Goal: Task Accomplishment & Management: Complete application form

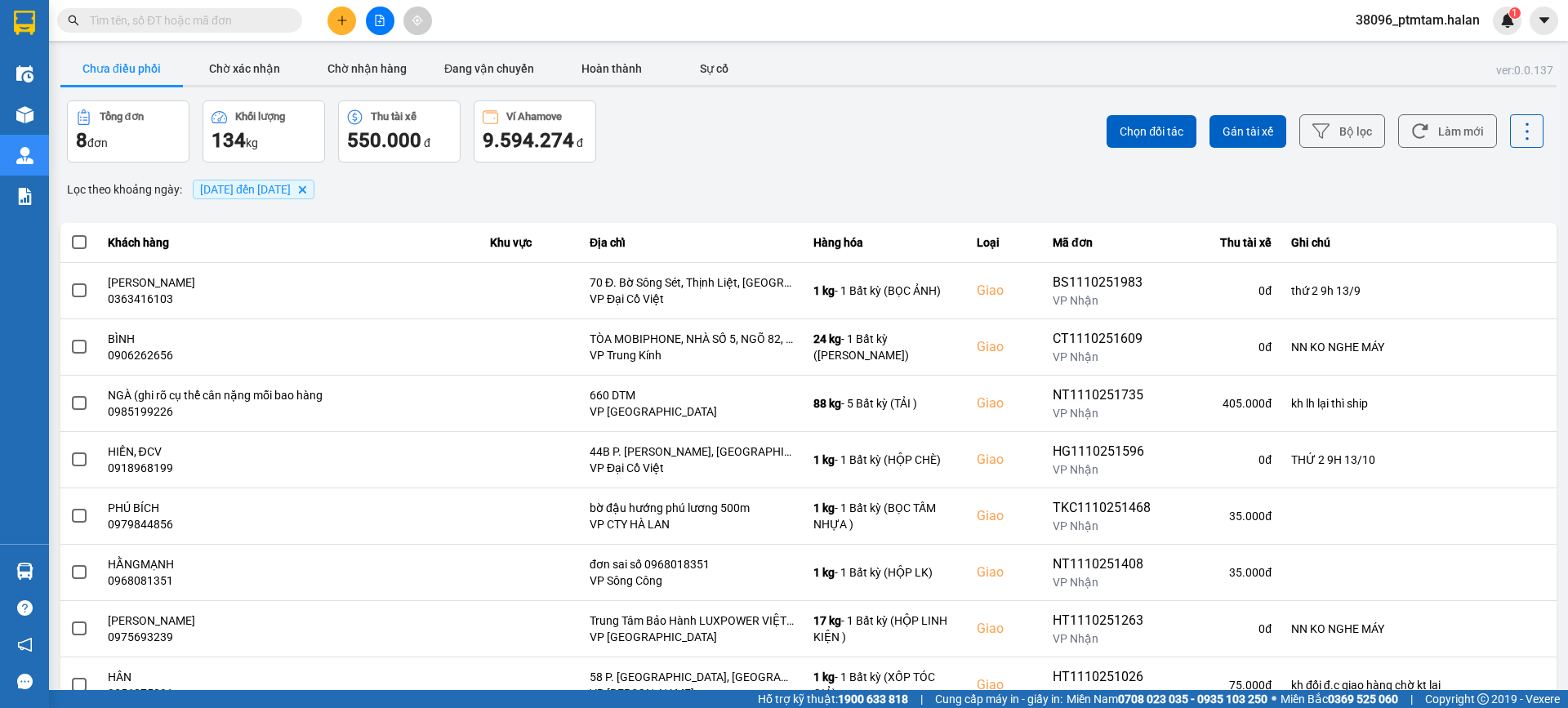
click at [236, 26] on input "text" at bounding box center [186, 21] width 193 height 18
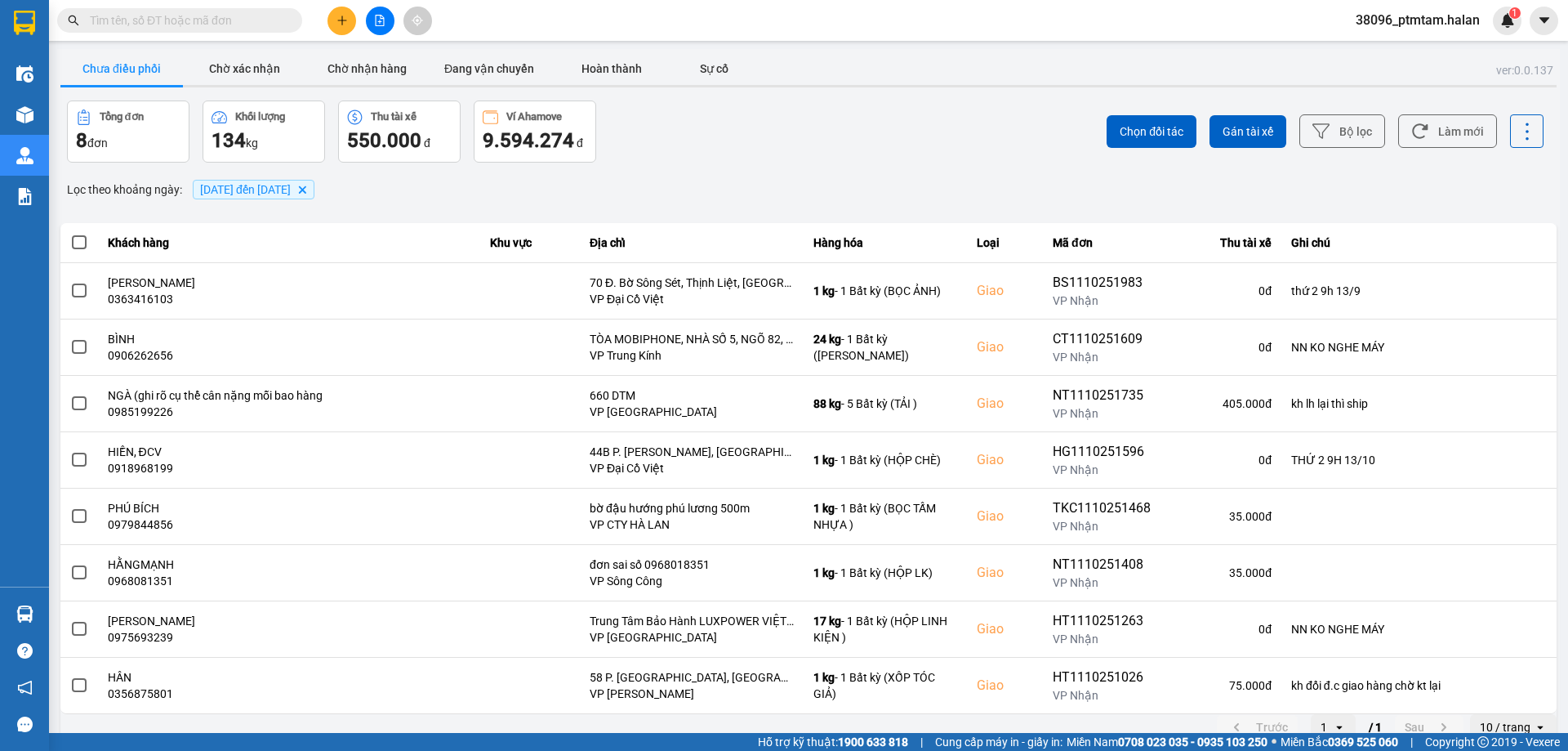
click at [217, 17] on input "text" at bounding box center [186, 21] width 193 height 18
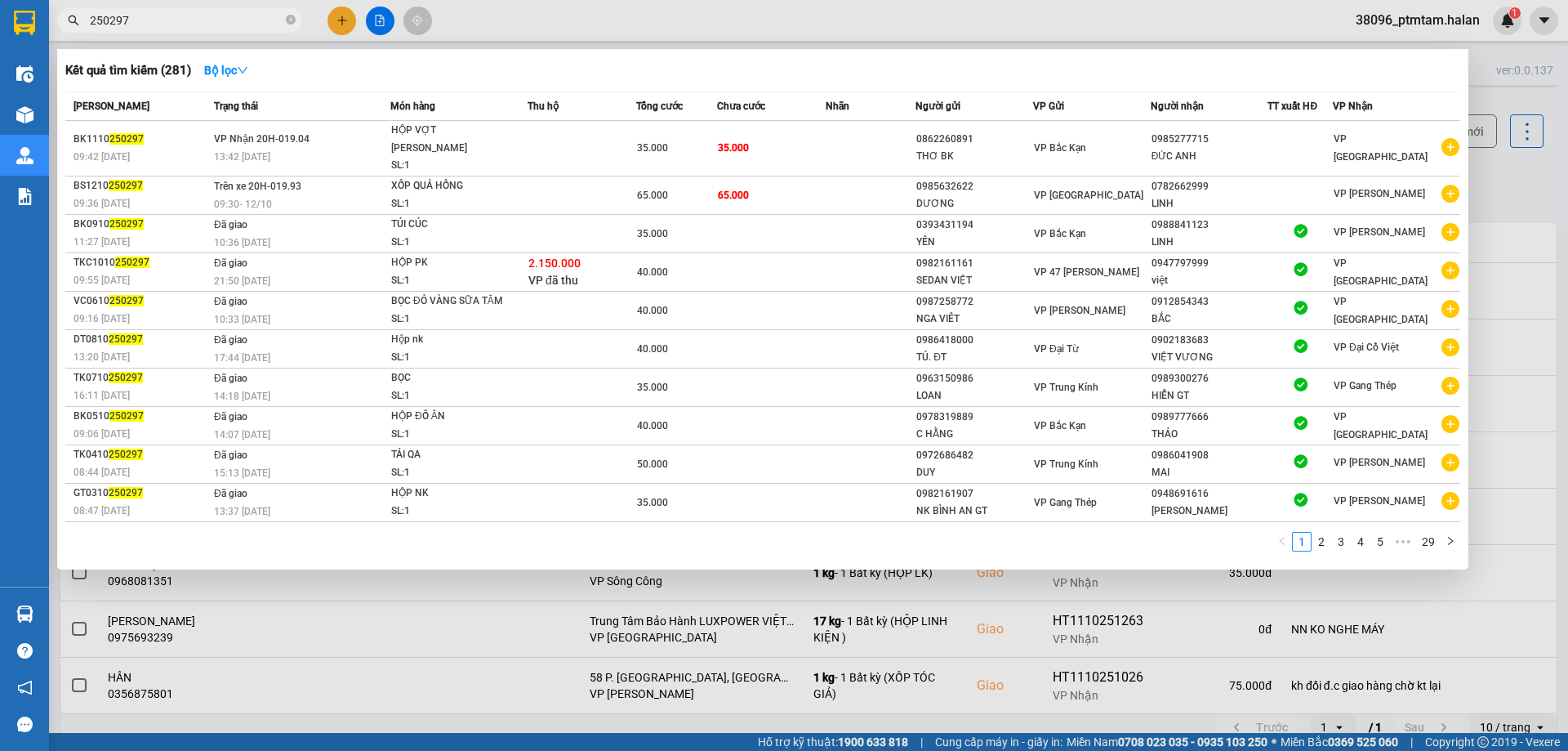
type input "250297"
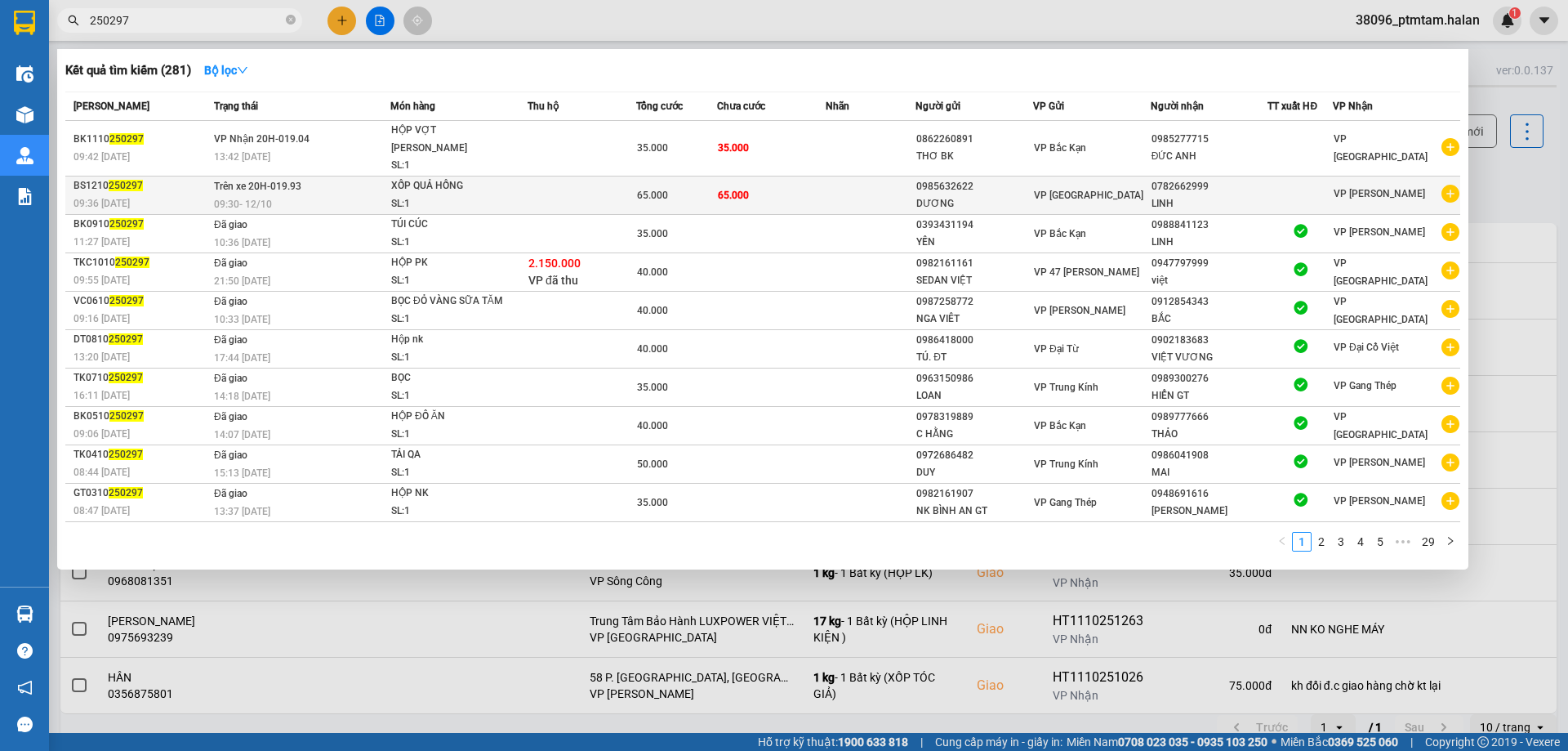
click at [343, 175] on td "Trên xe 20H-019.93 09:30 [DATE]" at bounding box center [300, 194] width 180 height 39
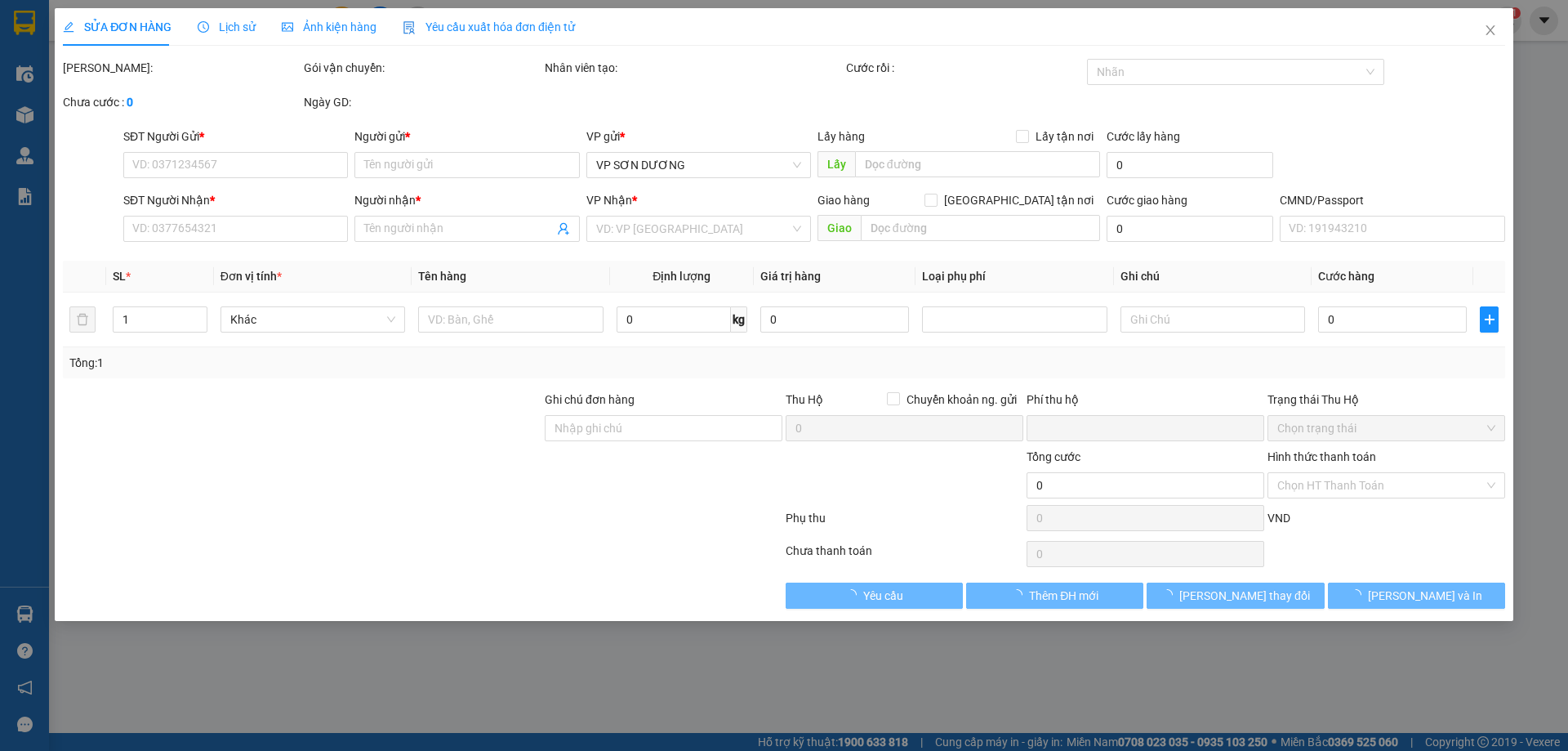
type input "0985632622"
type input "DƯƠNG"
type input "0782662999"
type input "LINH"
type input "0"
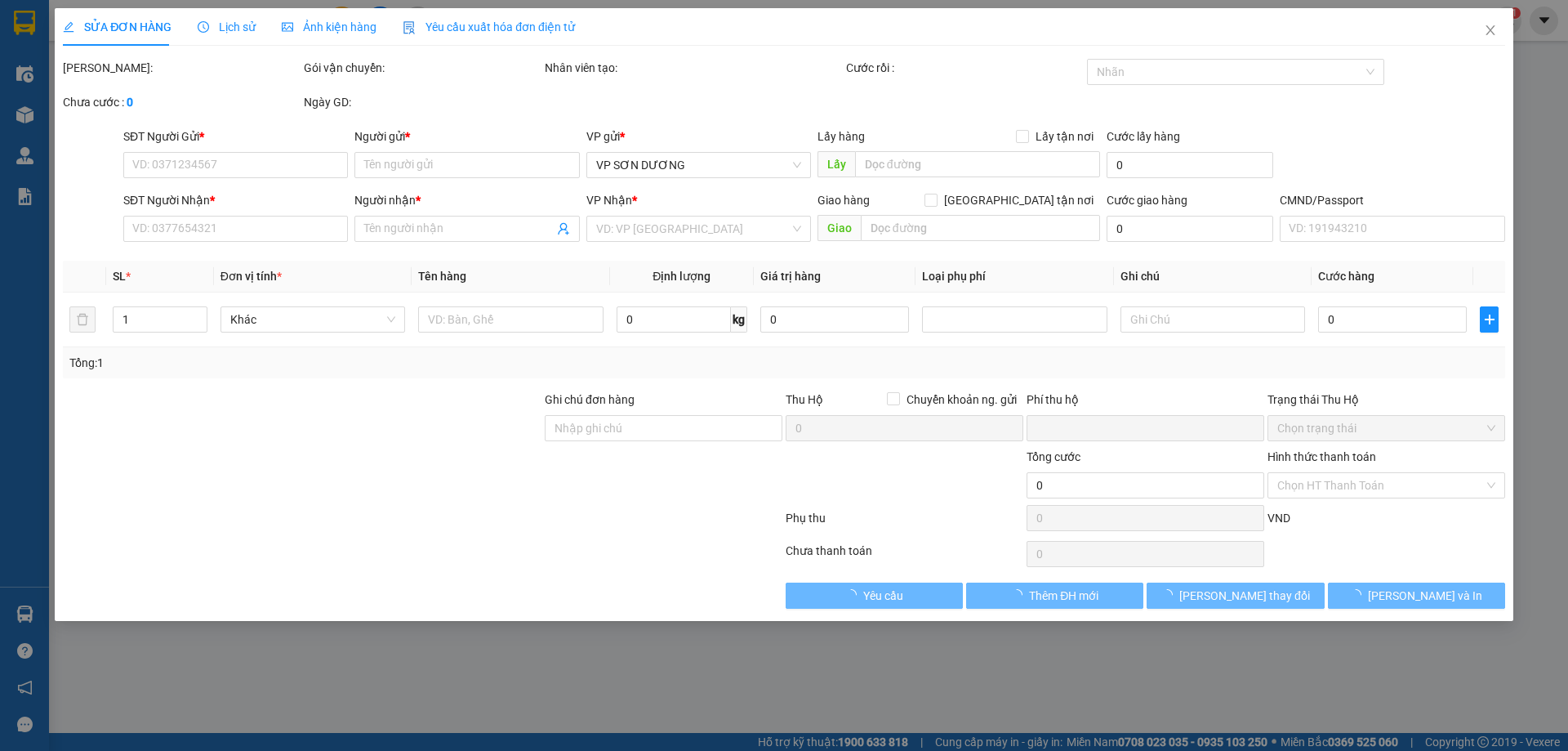
type input "65.000"
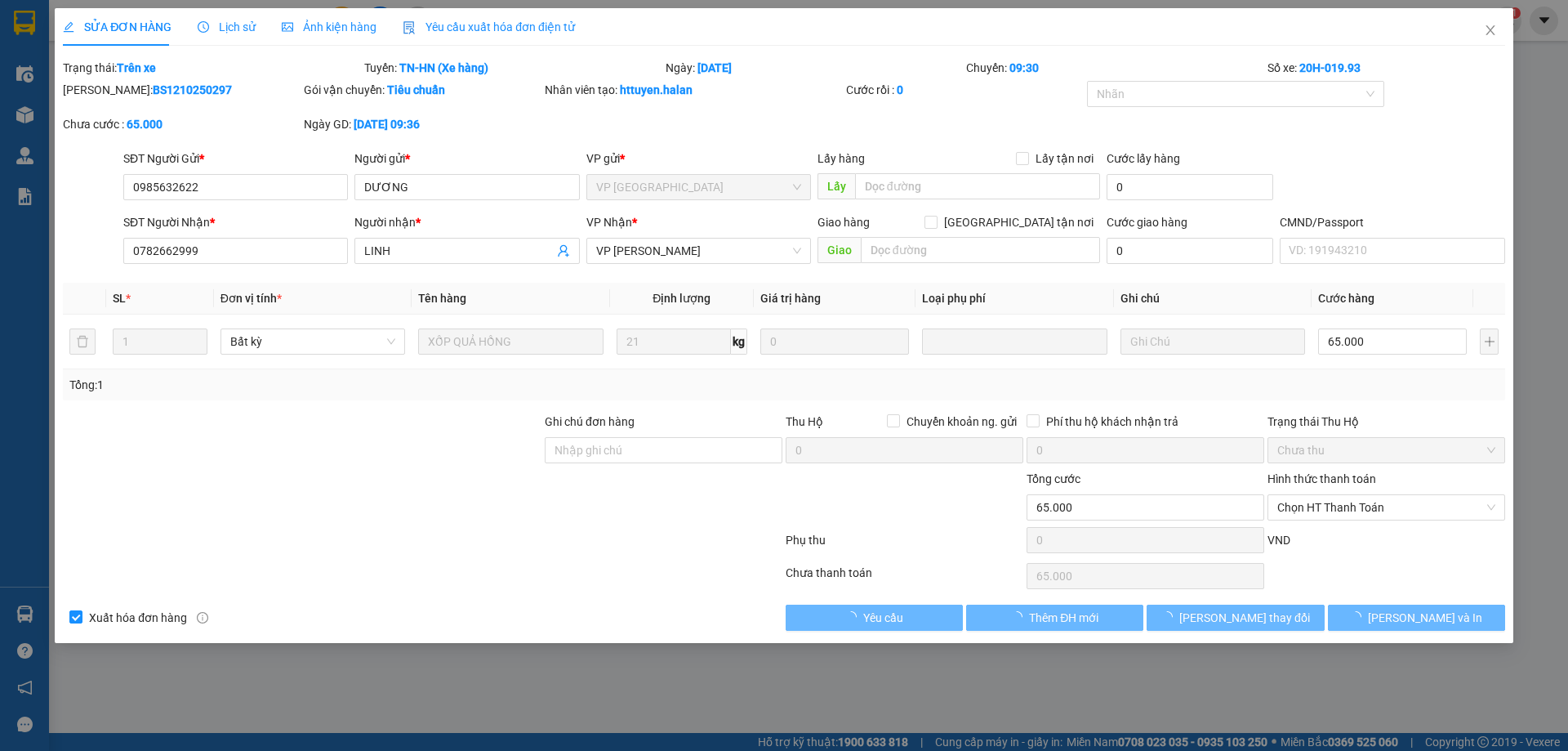
click at [230, 26] on span "Lịch sử" at bounding box center [227, 27] width 58 height 13
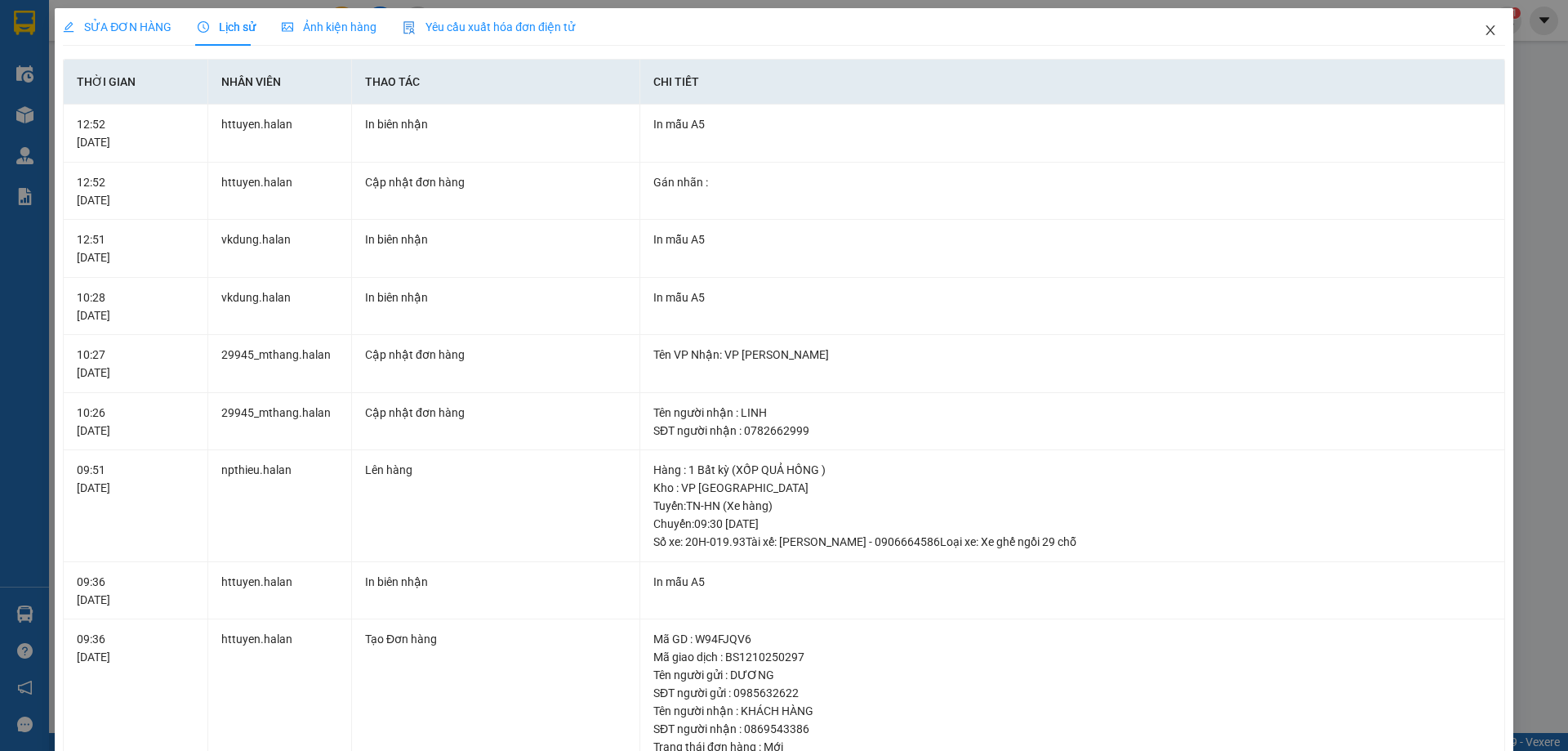
click at [1484, 33] on icon "close" at bounding box center [1490, 30] width 13 height 13
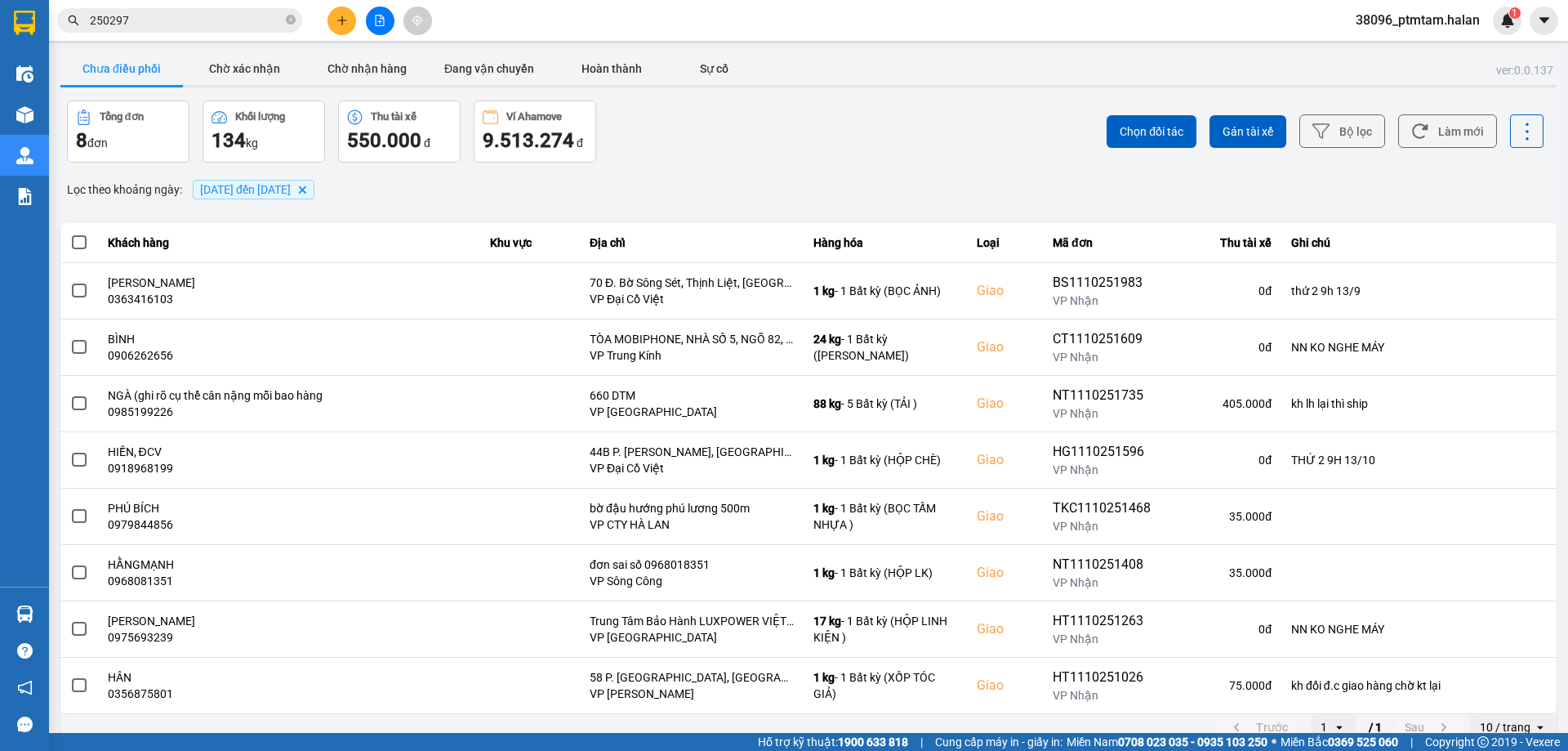
click at [883, 170] on div "ver: 0.0.137 Chưa điều phối Chờ xác nhận Chờ nhận hàng Đang vận chuyển Hoàn thà…" at bounding box center [808, 395] width 1503 height 695
click at [148, 21] on input "250297" at bounding box center [186, 21] width 193 height 18
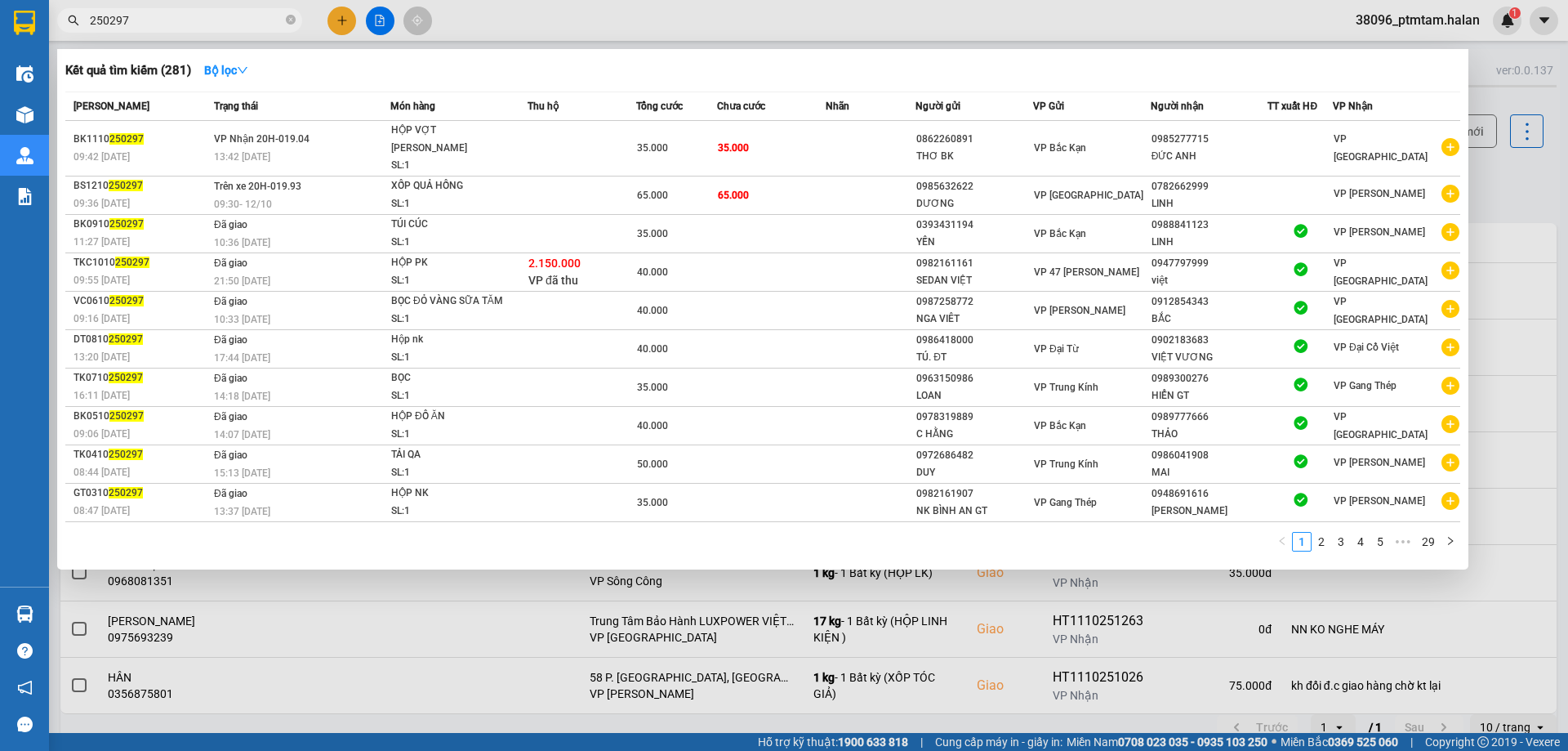
click at [148, 21] on input "250297" at bounding box center [186, 21] width 193 height 18
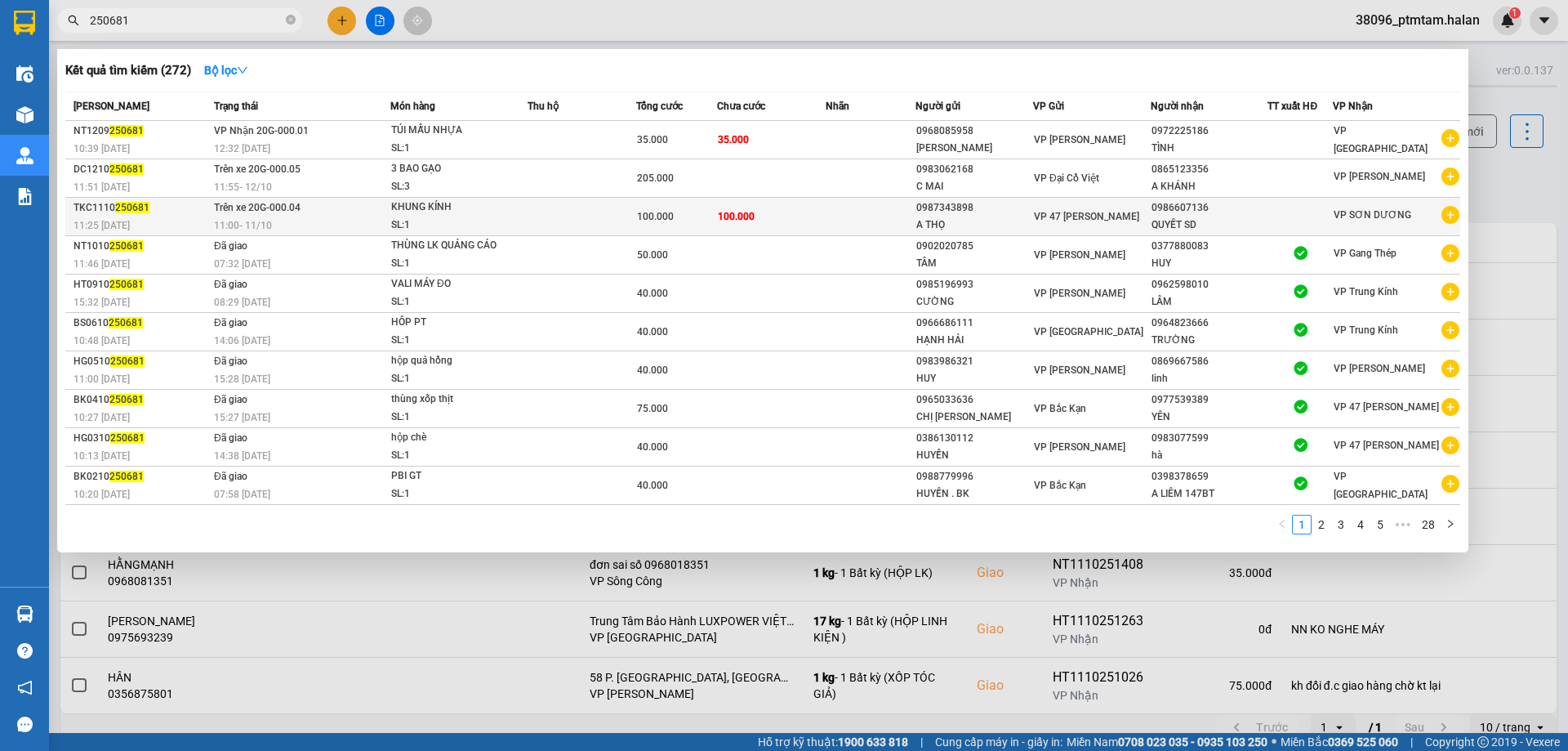
type input "250681"
click at [325, 221] on div "11:00 [DATE]" at bounding box center [301, 226] width 175 height 18
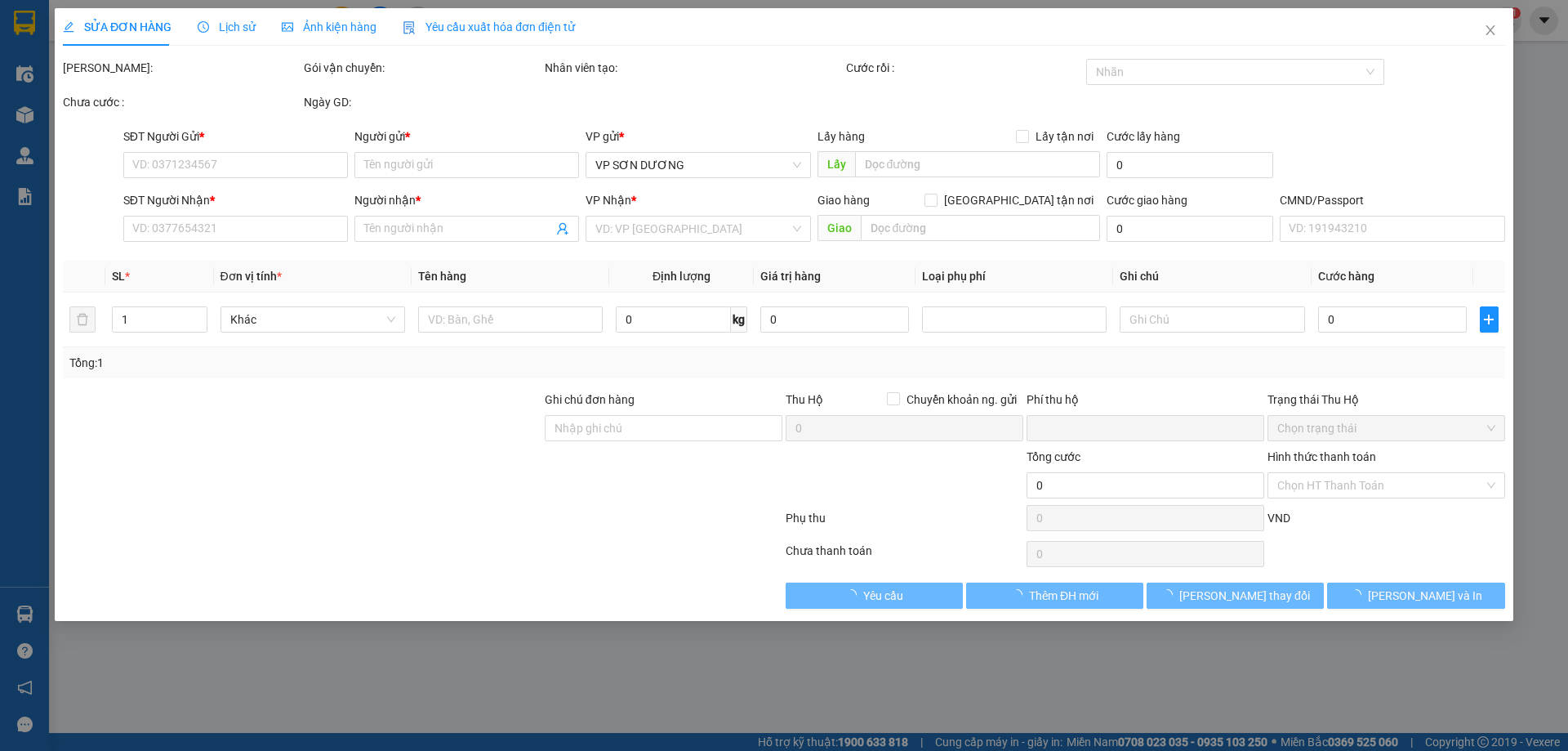
type input "0987343898"
type input "A THỌ"
type input "0986607136"
type input "QUYẾT SD"
type input "0"
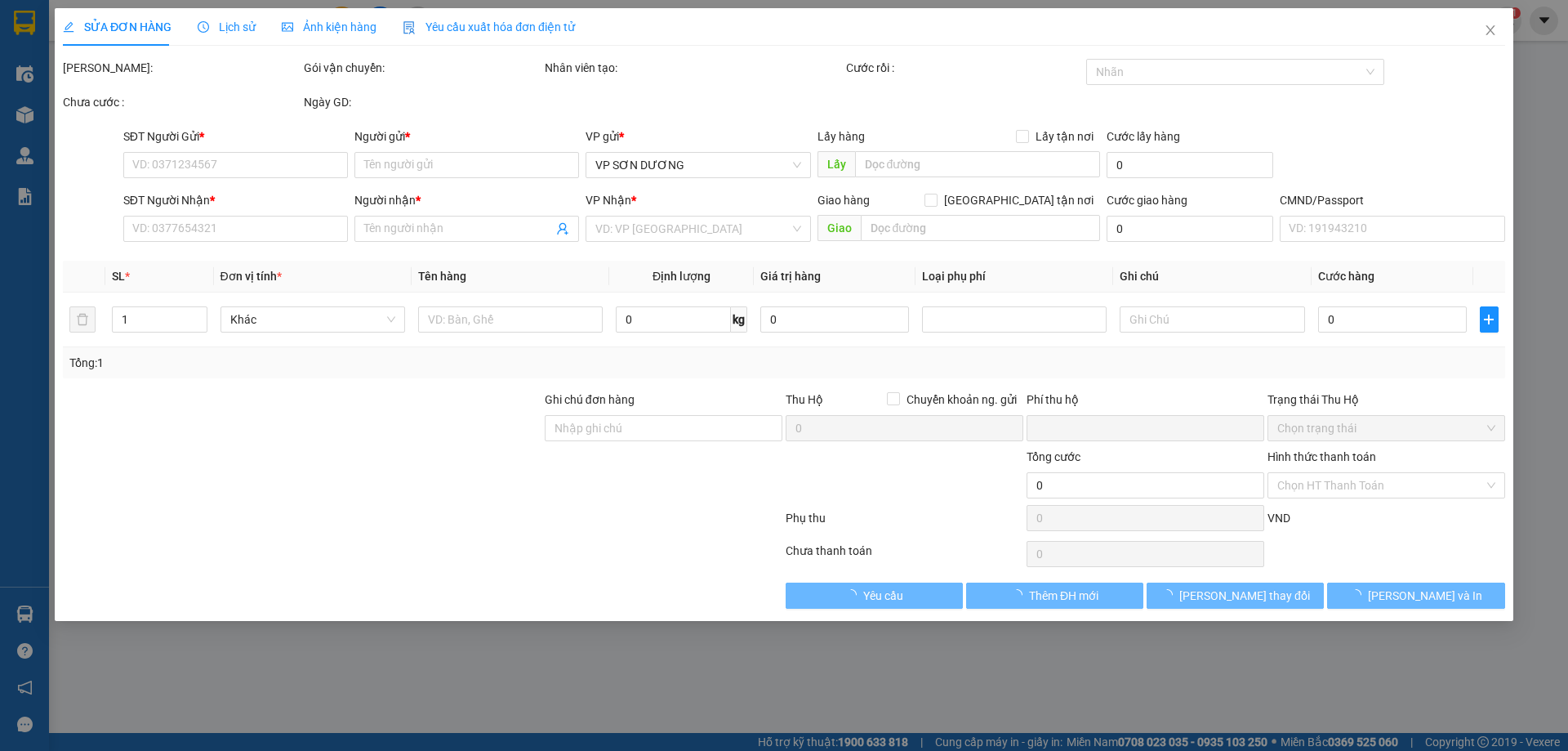
type input "100.000"
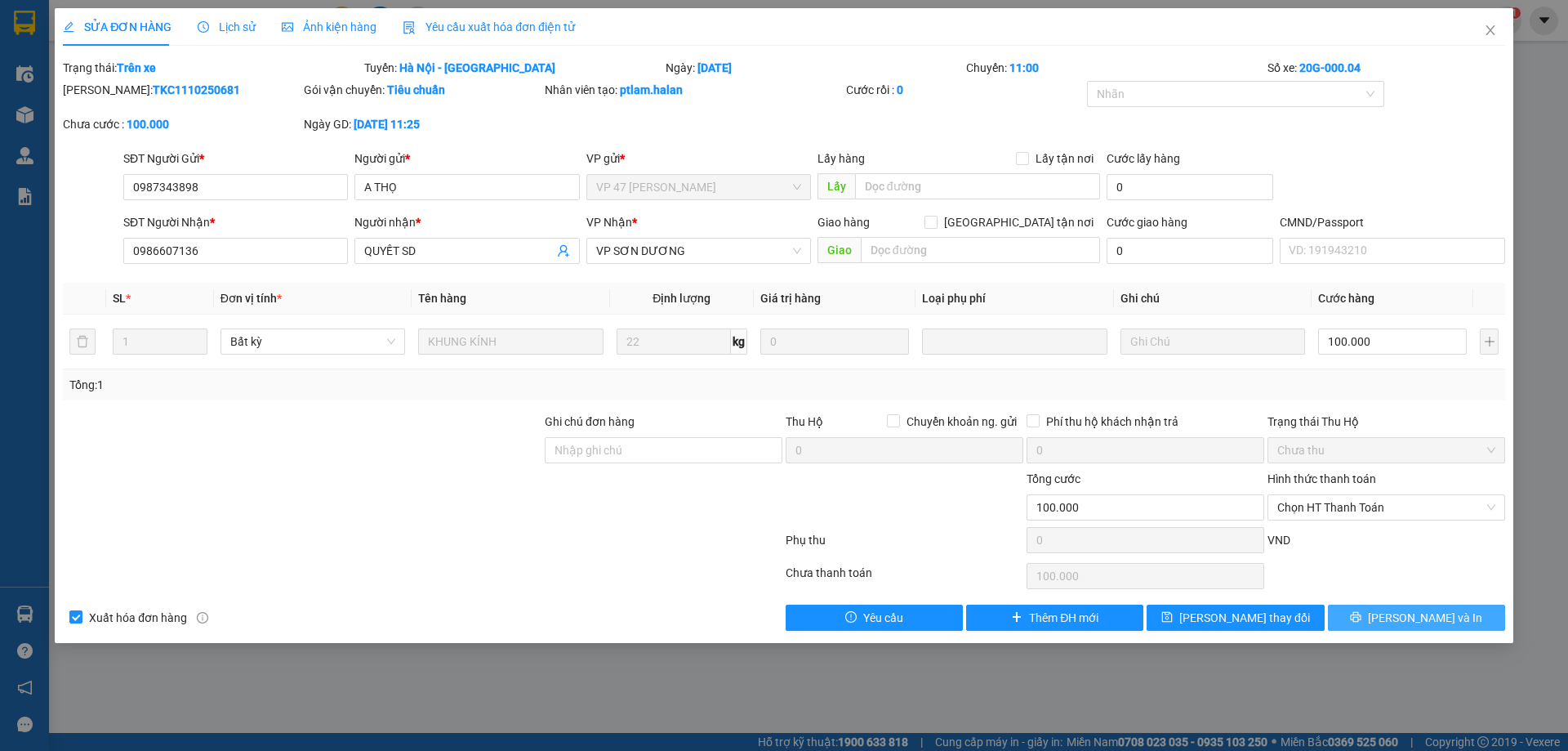
click at [1409, 617] on span "[PERSON_NAME] và In" at bounding box center [1424, 617] width 114 height 18
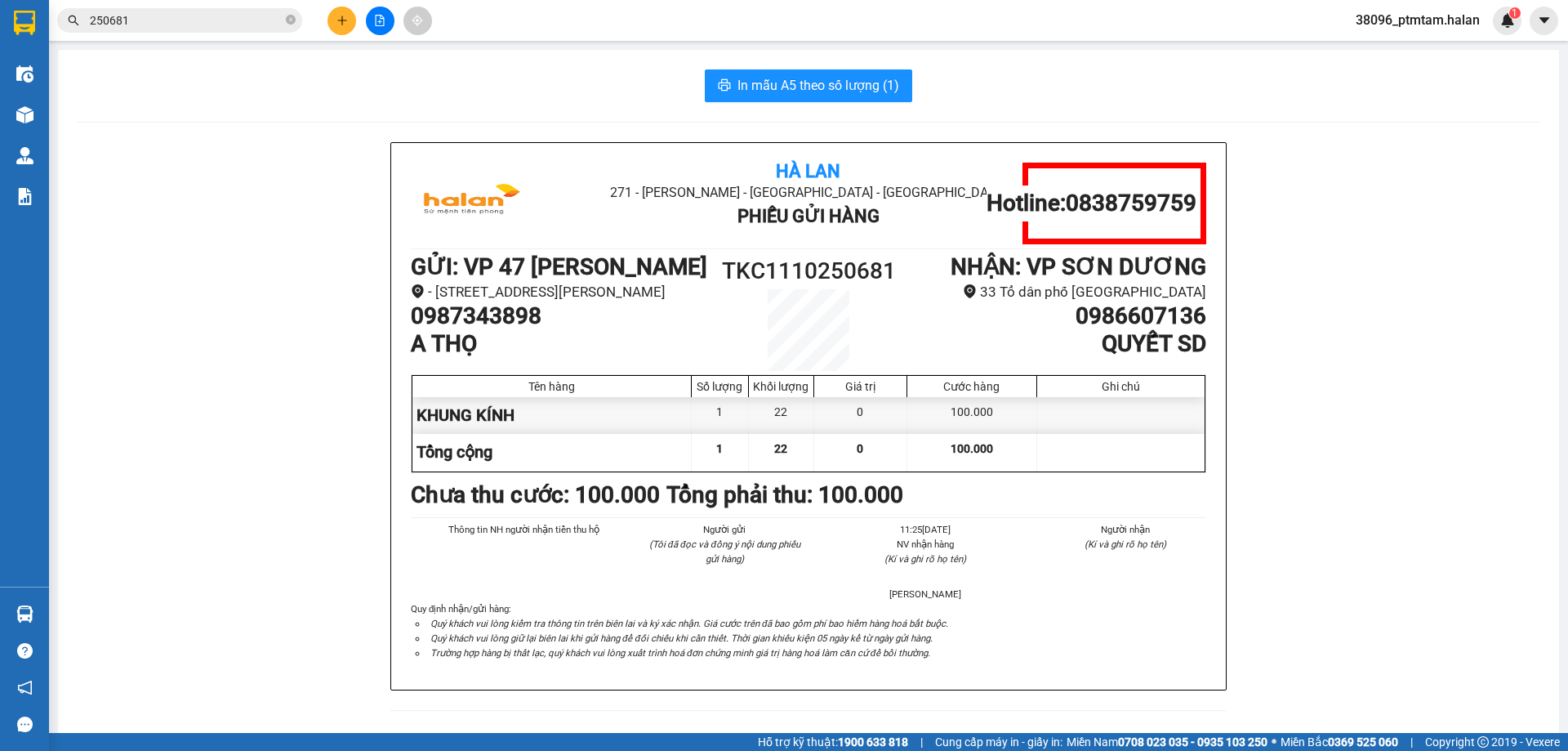
click at [232, 21] on input "250681" at bounding box center [186, 21] width 193 height 18
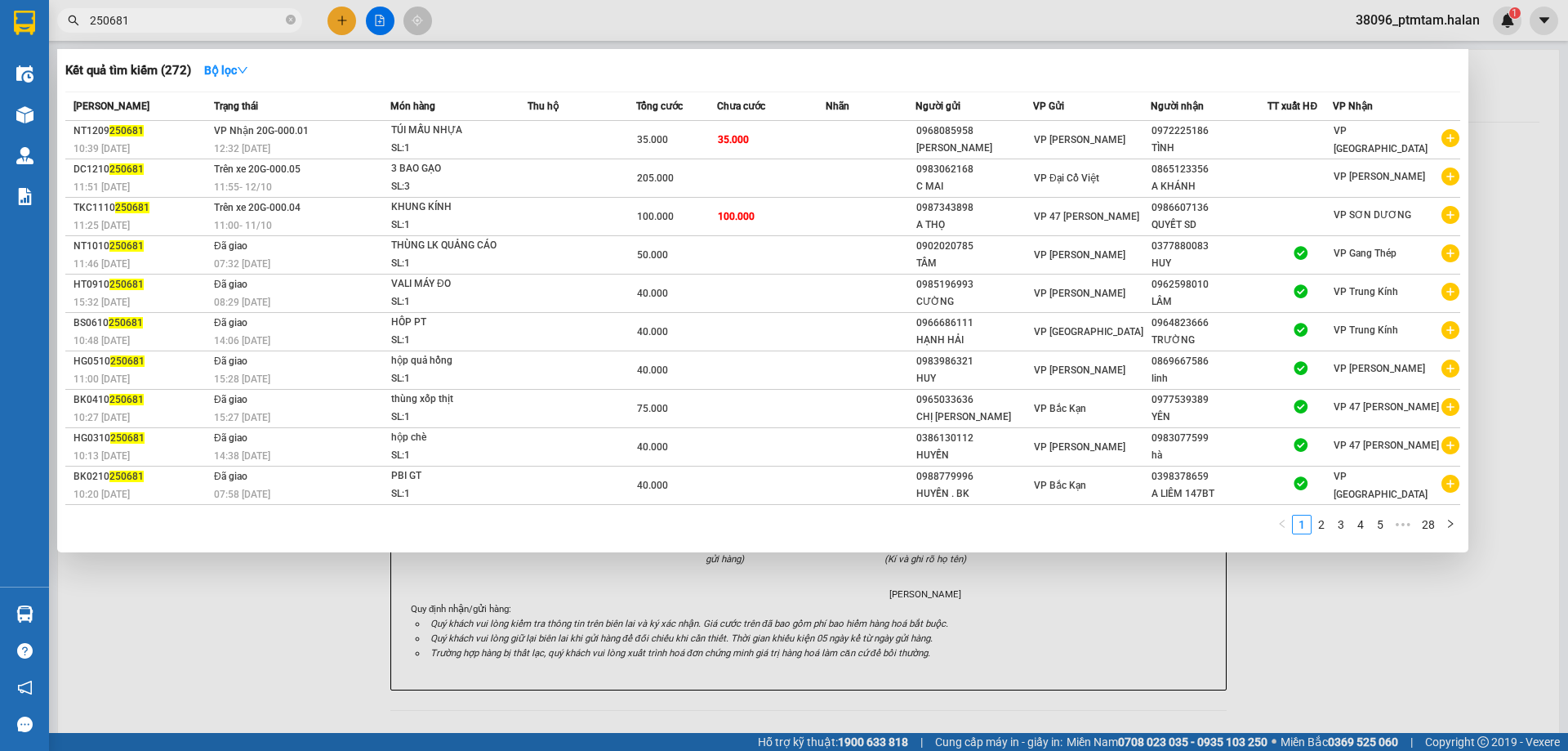
click at [232, 21] on input "250681" at bounding box center [186, 21] width 193 height 18
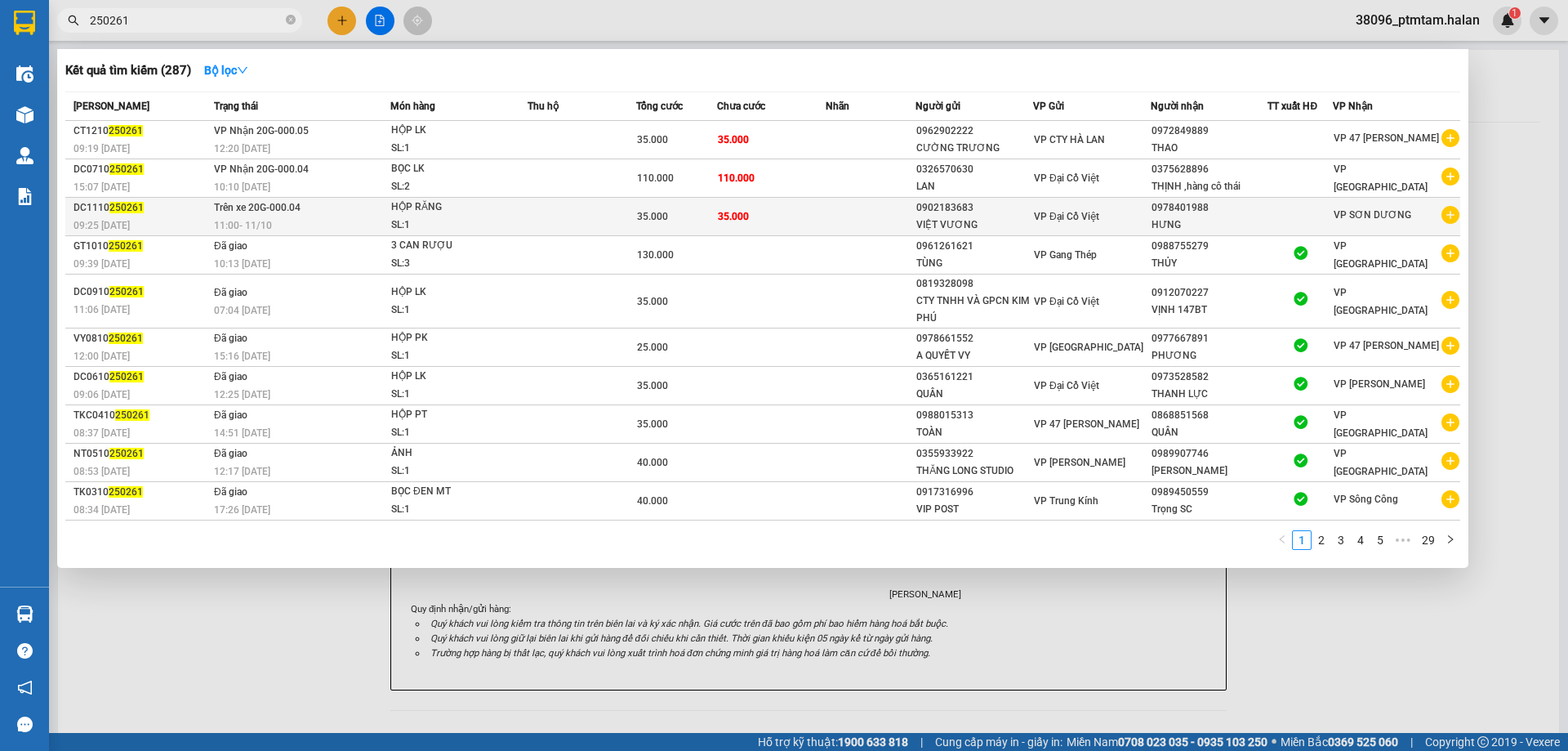
type input "250261"
click at [357, 211] on td "Trên xe 20G-000.04 11:00 [DATE]" at bounding box center [300, 217] width 180 height 39
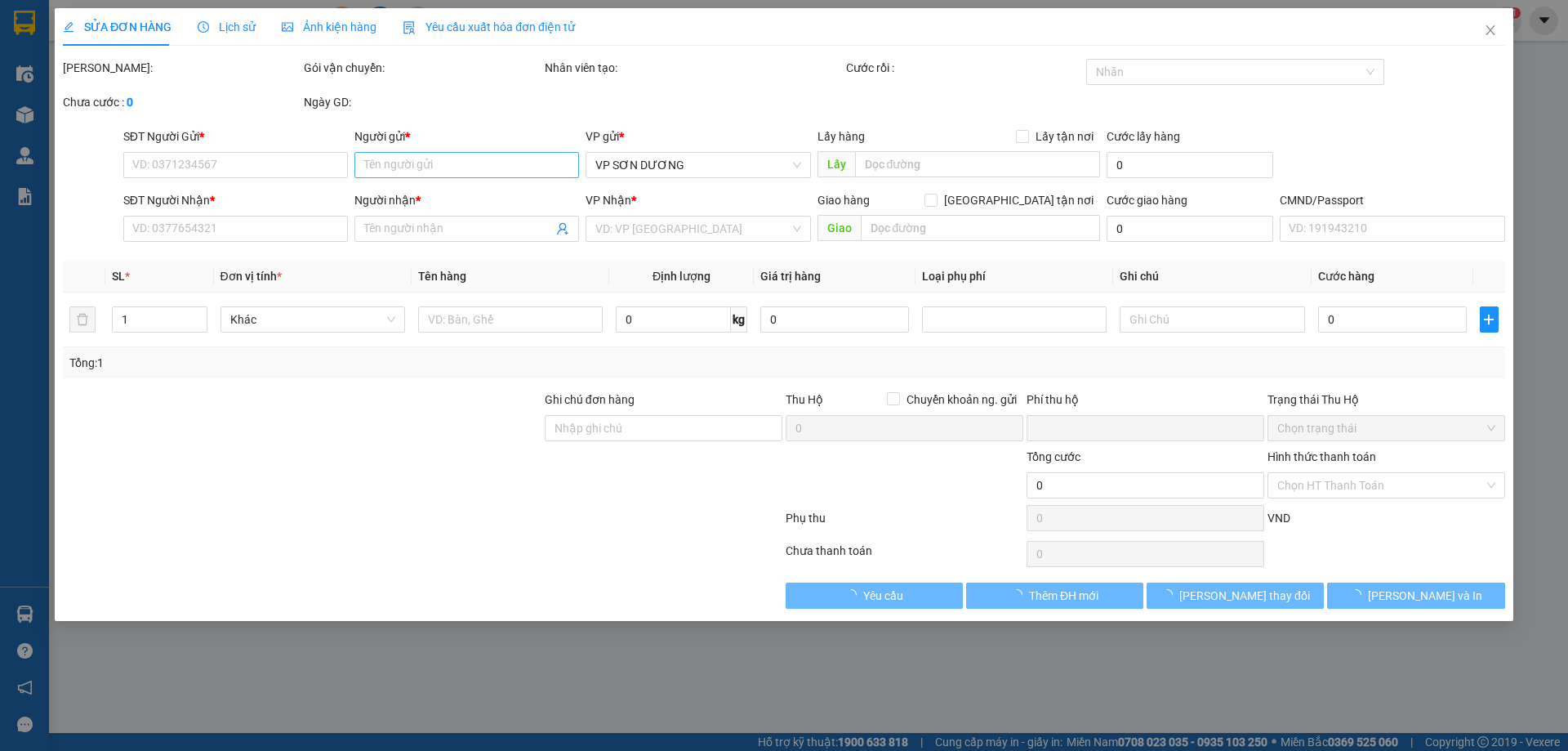
type input "0902183683"
type input "VIỆT VƯƠNG"
type input "0978401988"
type input "HƯNG"
type input "0"
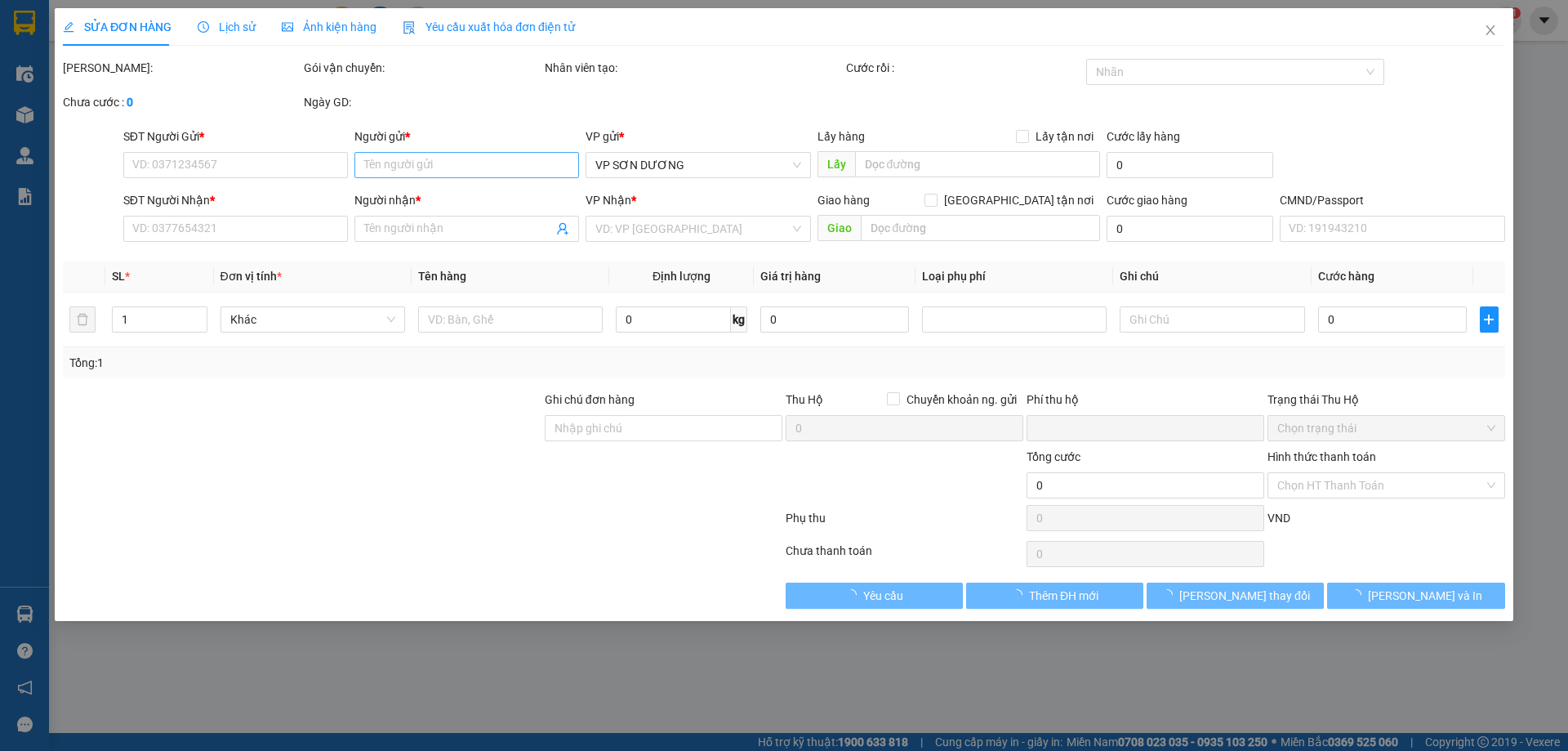
type input "35.000"
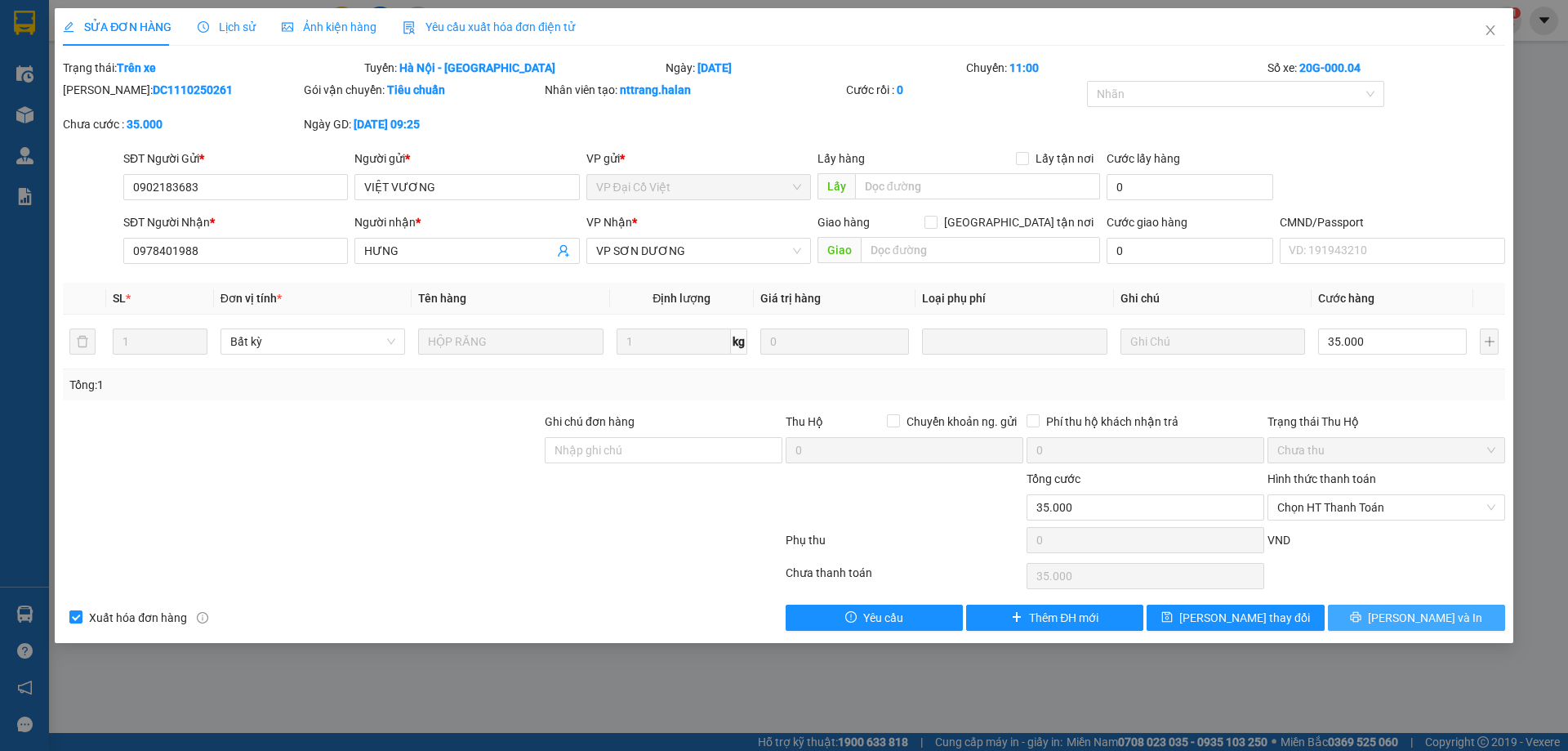
click at [1446, 621] on span "[PERSON_NAME] và In" at bounding box center [1424, 617] width 114 height 18
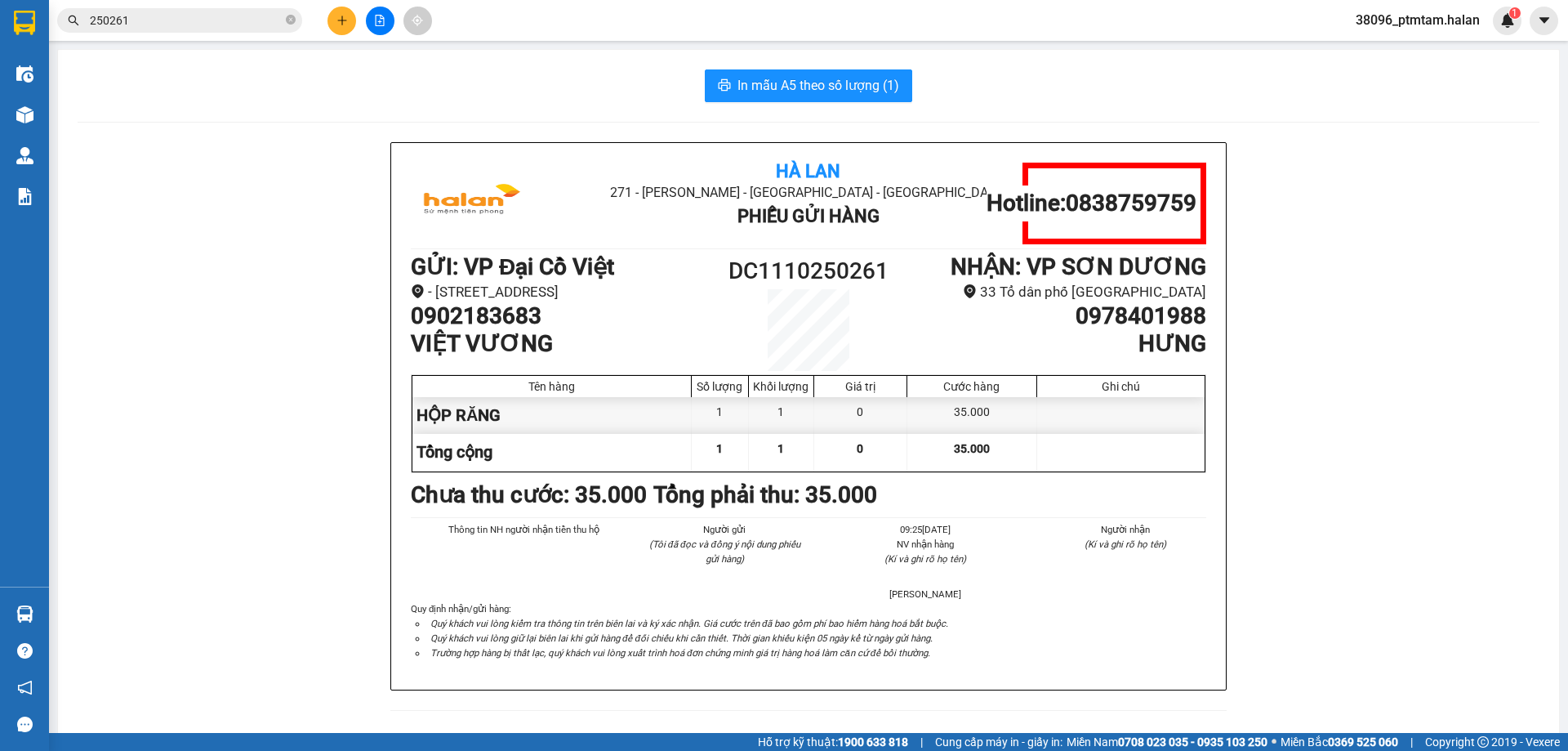
drag, startPoint x: 184, startPoint y: 142, endPoint x: 184, endPoint y: 193, distance: 51.0
click at [184, 147] on div "Hà Lan 271 - [PERSON_NAME] - [GEOGRAPHIC_DATA] Long - [GEOGRAPHIC_DATA] Phiếu G…" at bounding box center [808, 436] width 1462 height 589
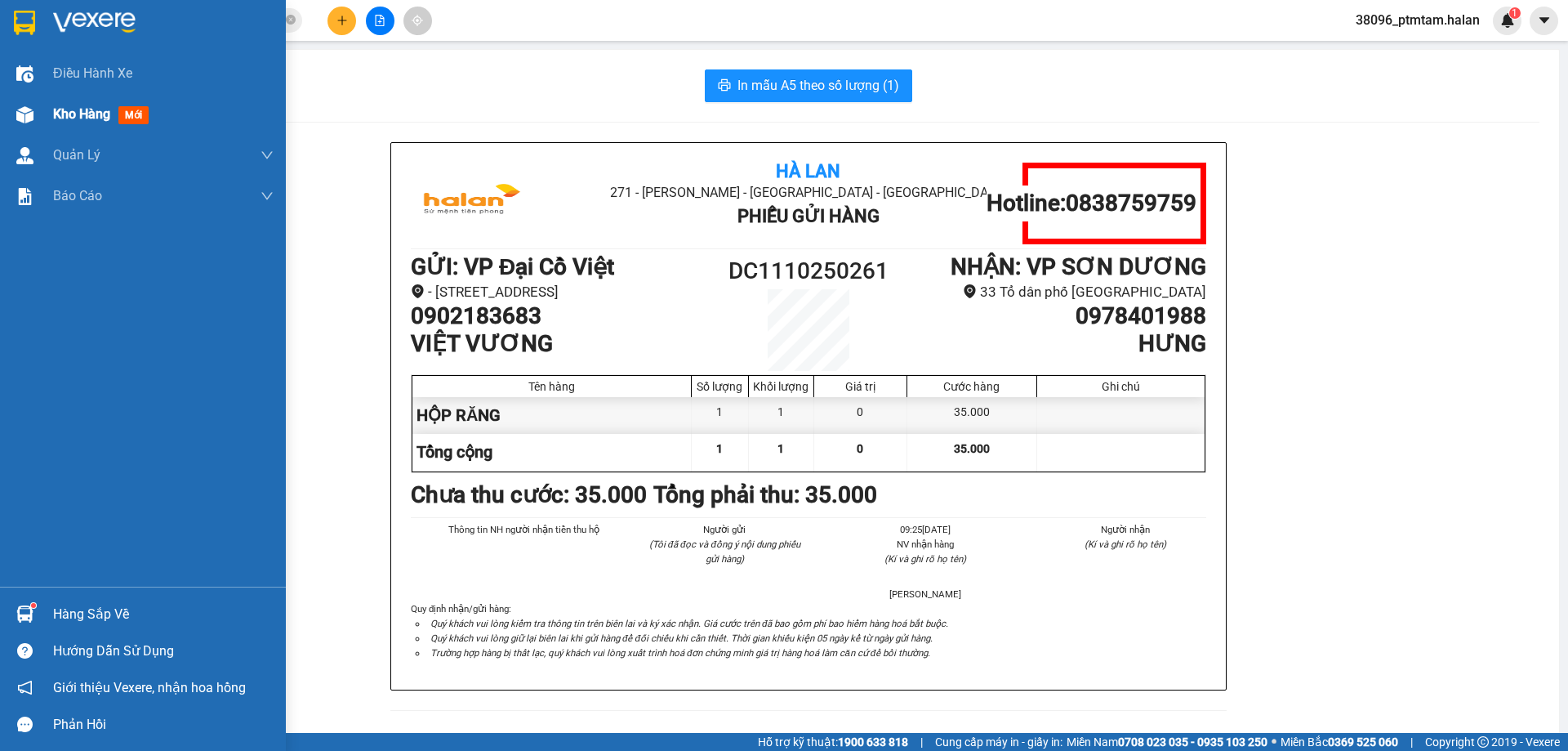
click at [82, 116] on span "Kho hàng" at bounding box center [82, 114] width 57 height 16
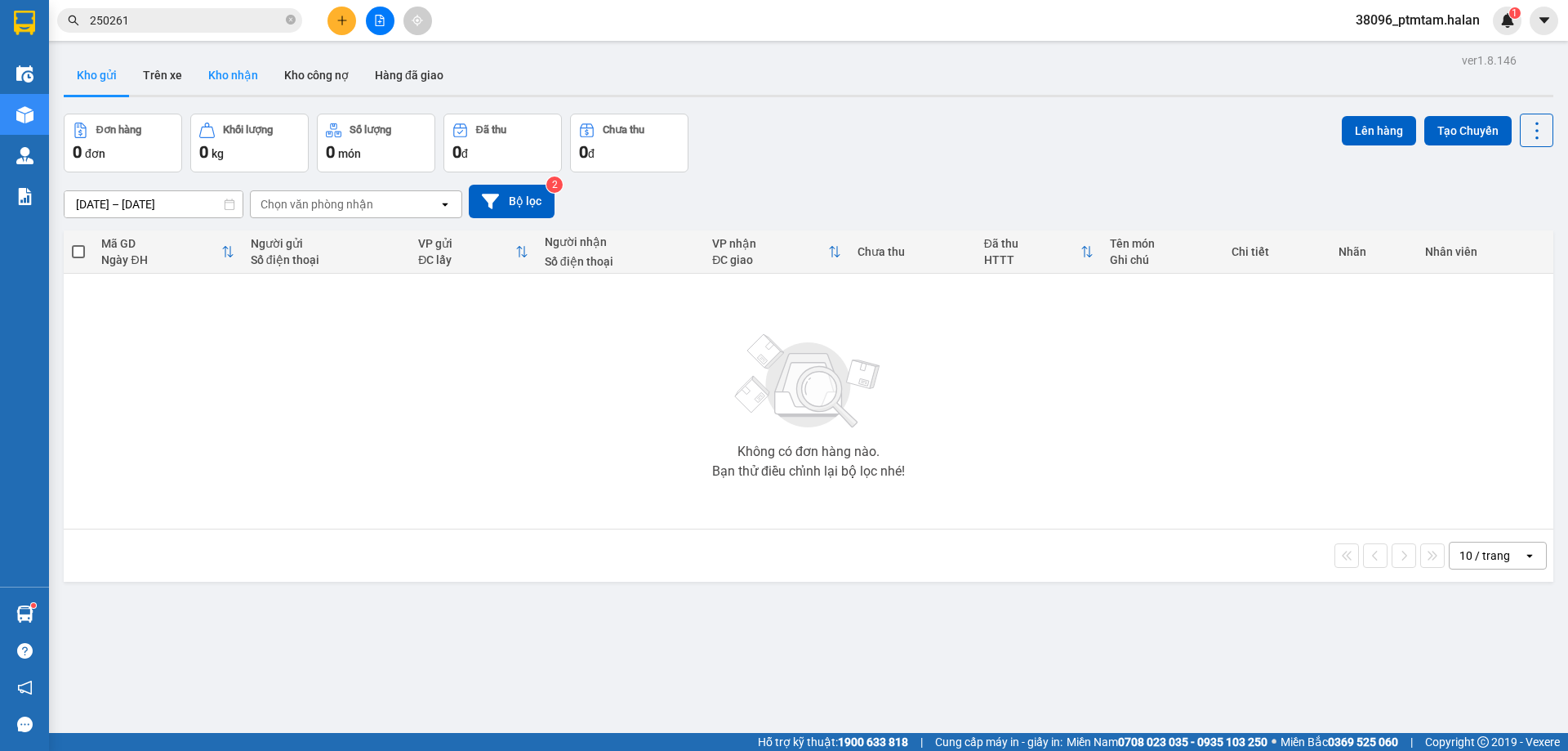
click at [236, 70] on button "Kho nhận" at bounding box center [233, 75] width 76 height 40
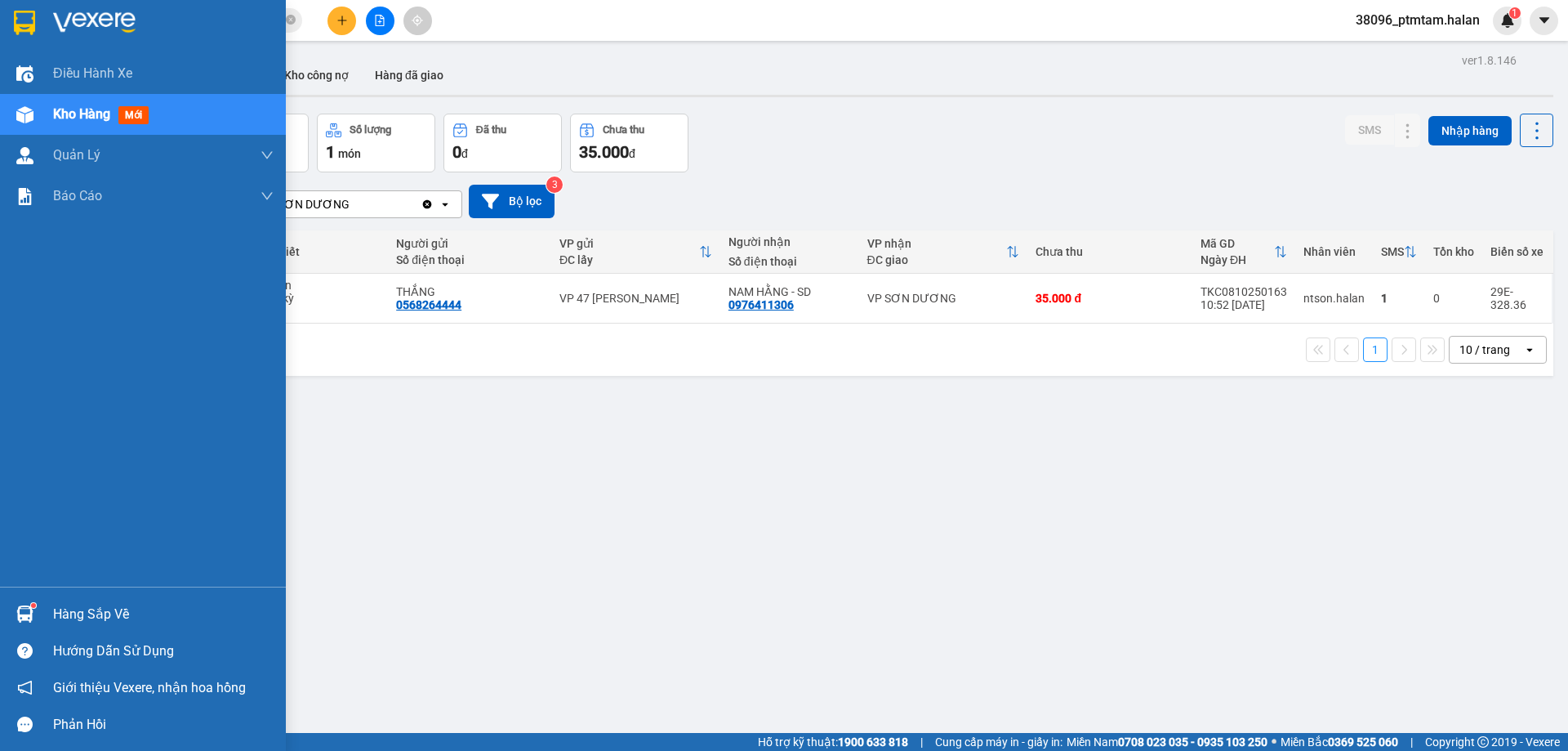
click at [106, 617] on div "Hàng sắp về" at bounding box center [163, 614] width 221 height 25
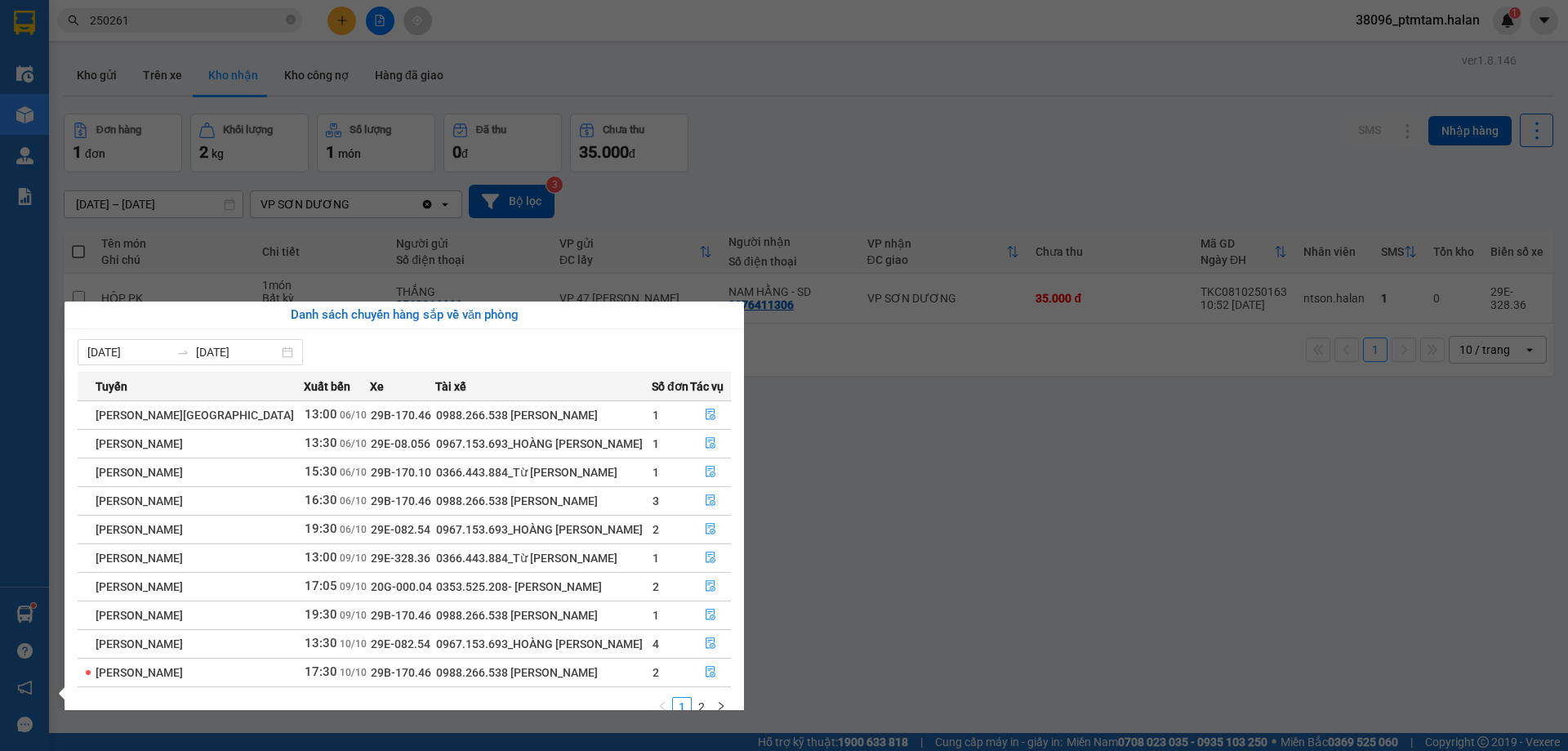
click at [583, 339] on div "[DATE] [DATE]" at bounding box center [404, 352] width 654 height 26
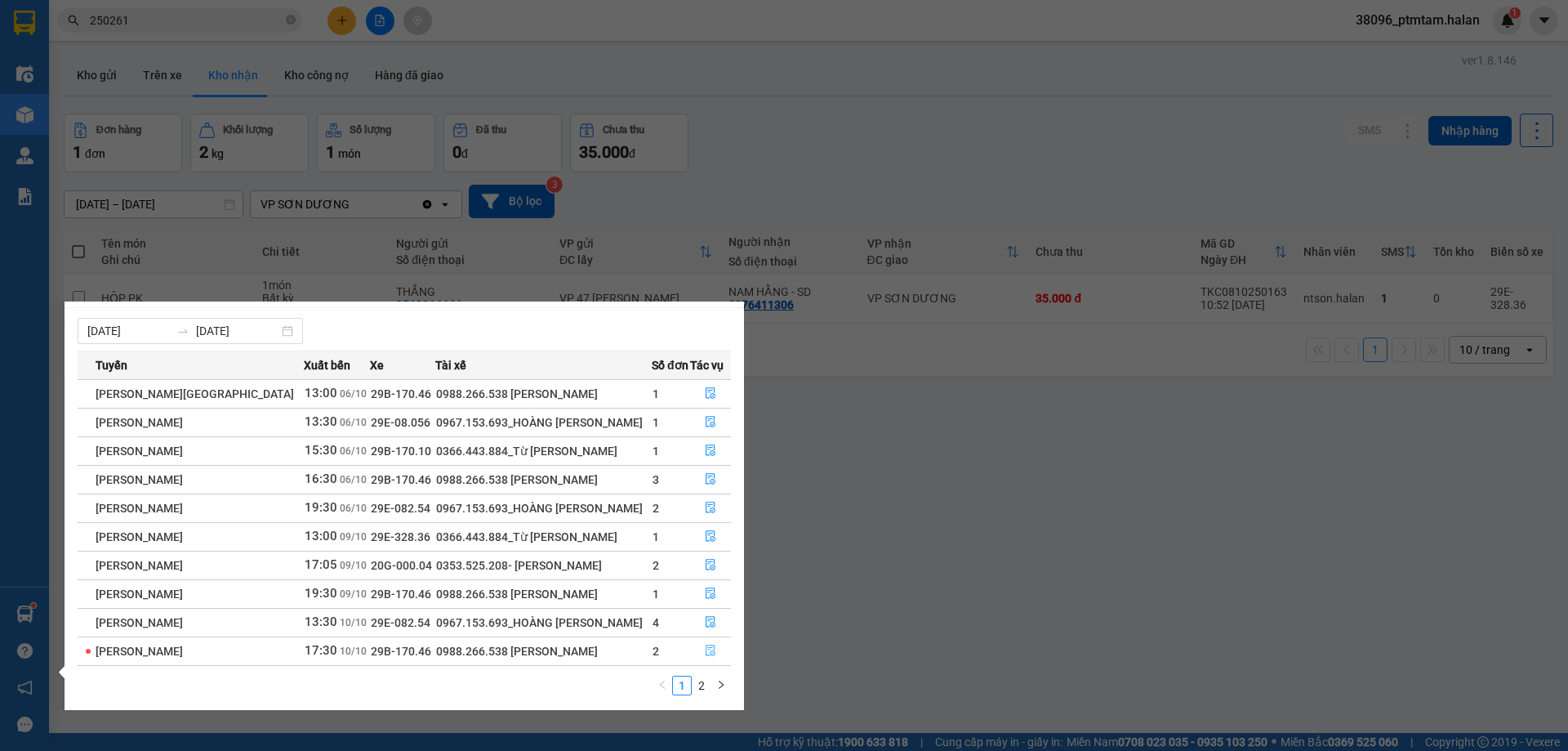
scroll to position [26, 0]
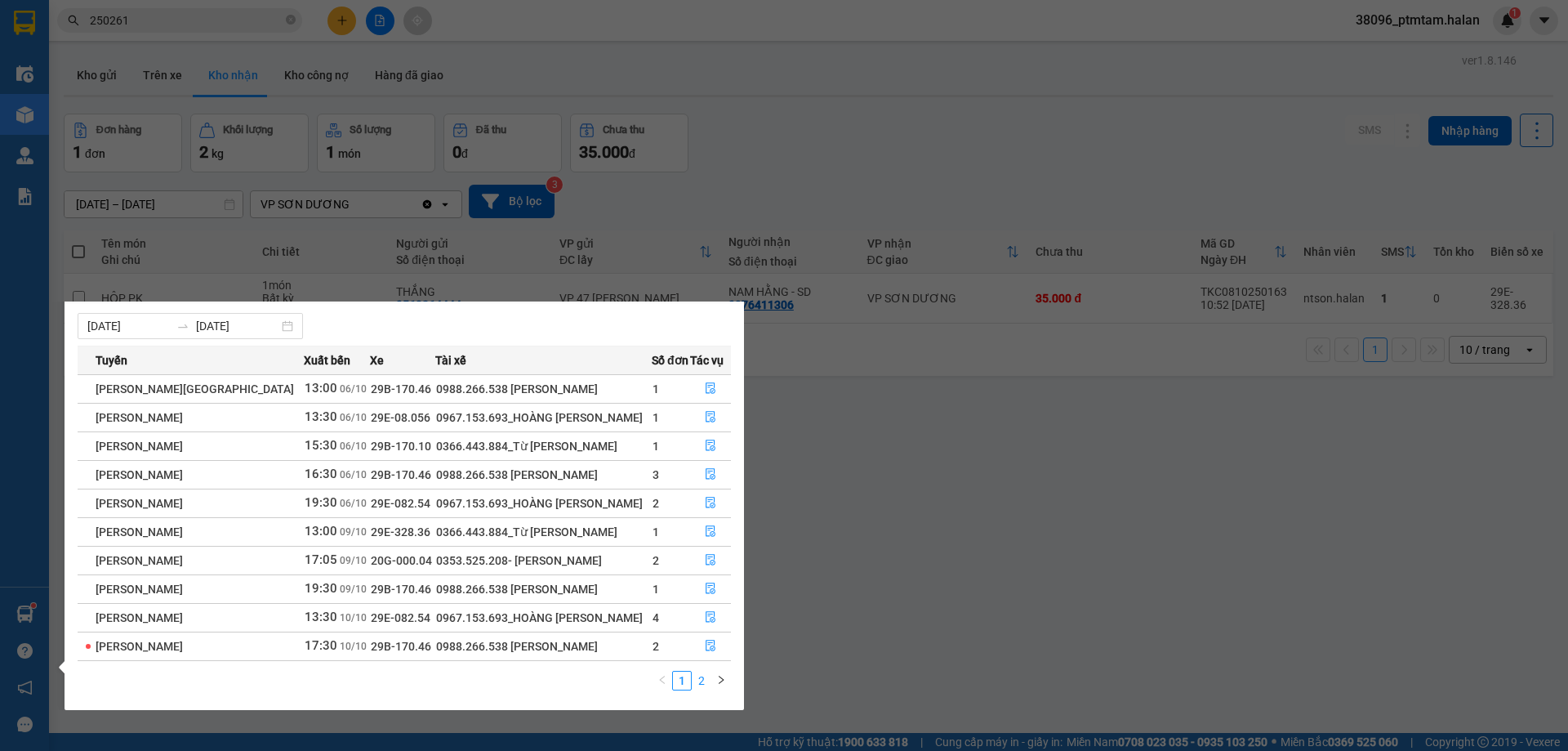
click at [707, 683] on link "2" at bounding box center [701, 681] width 18 height 18
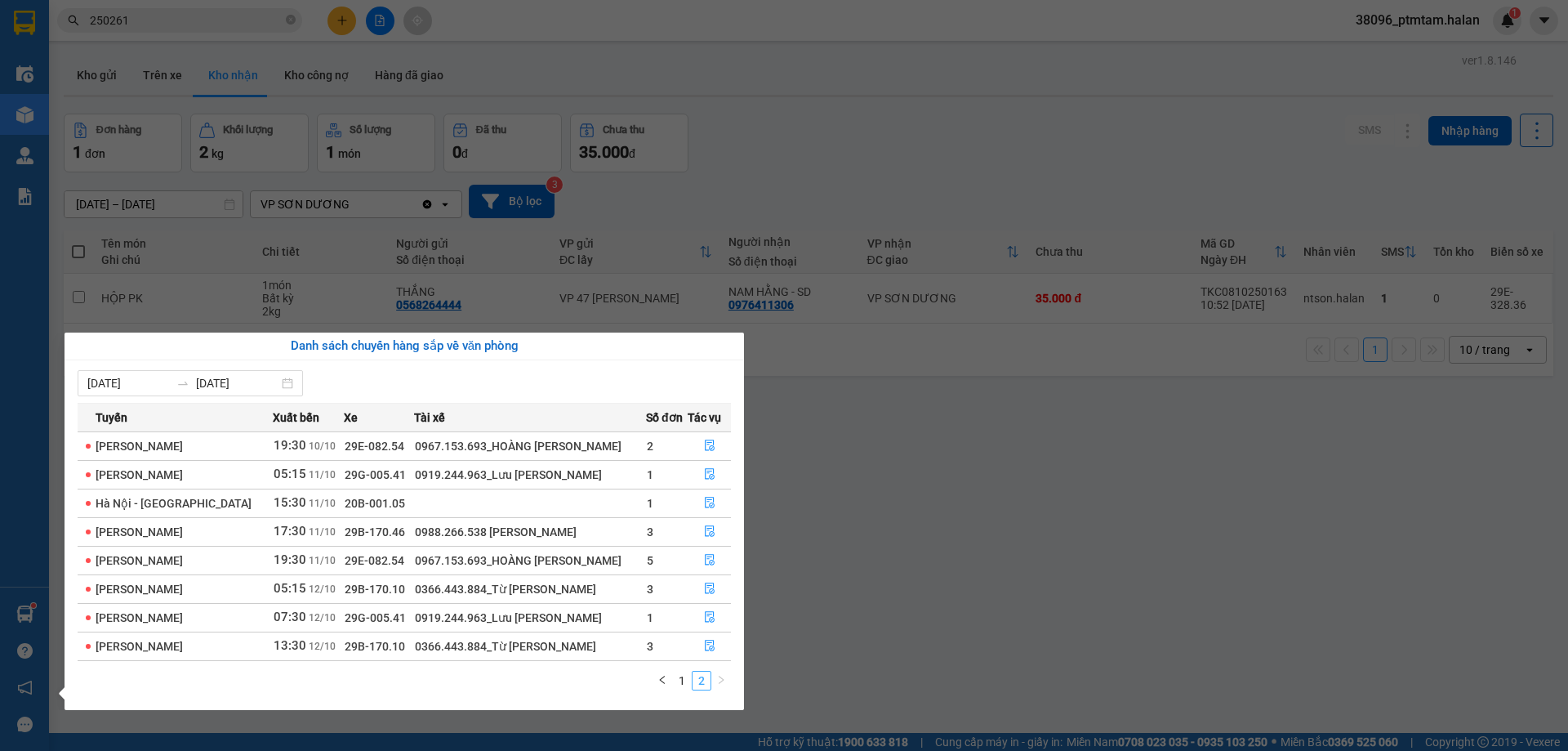
scroll to position [0, 0]
click at [665, 683] on icon "left" at bounding box center [662, 680] width 5 height 8
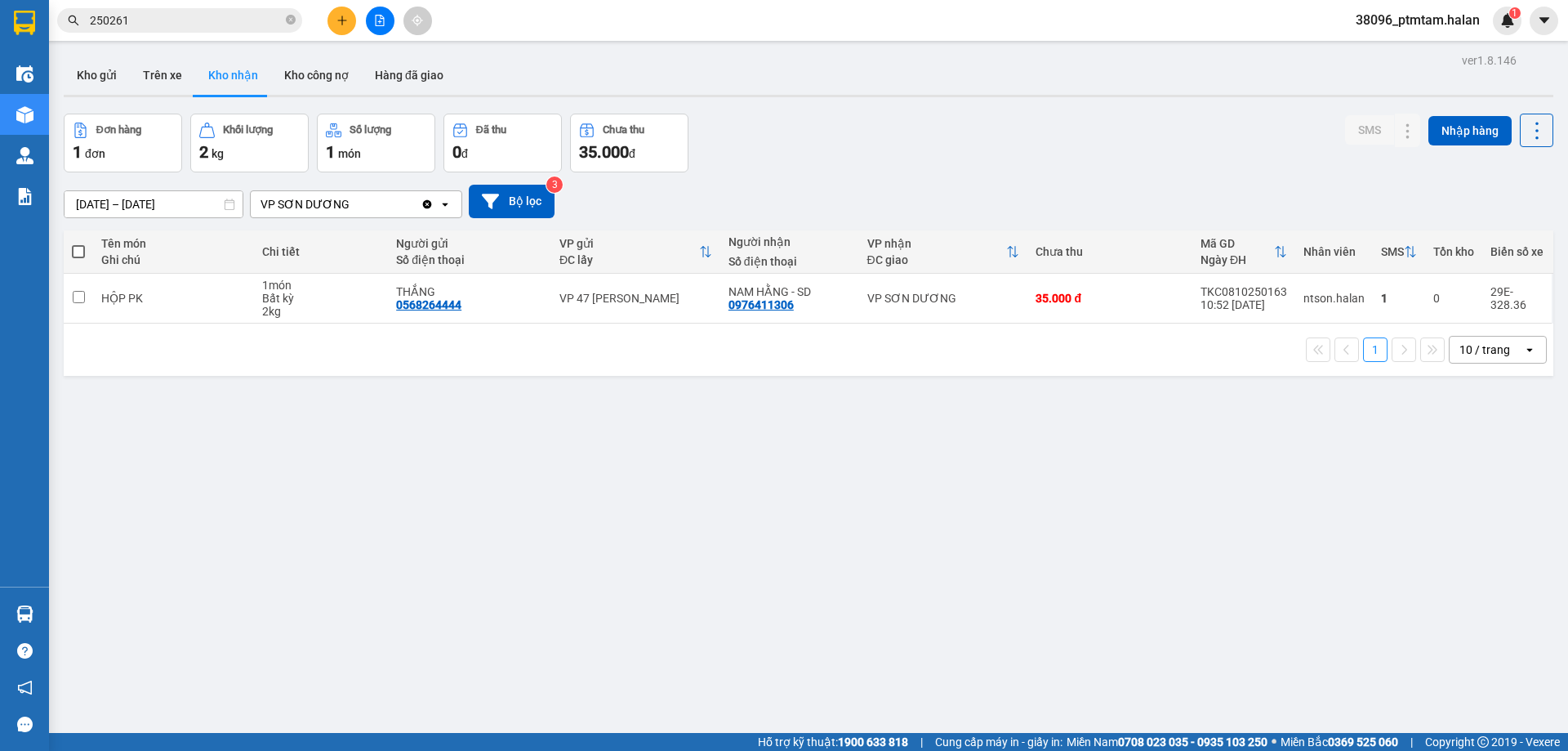
click at [869, 522] on section "Kết quả tìm kiếm ( 287 ) Bộ lọc Mã ĐH Trạng thái Món hàng Thu hộ Tổng cước Chưa…" at bounding box center [784, 376] width 1568 height 751
click at [918, 116] on div "Đơn hàng 1 đơn Khối lượng 2 kg Số lượng 1 món Đã thu 0 đ Chưa thu 35.000 đ SMS …" at bounding box center [808, 143] width 1490 height 58
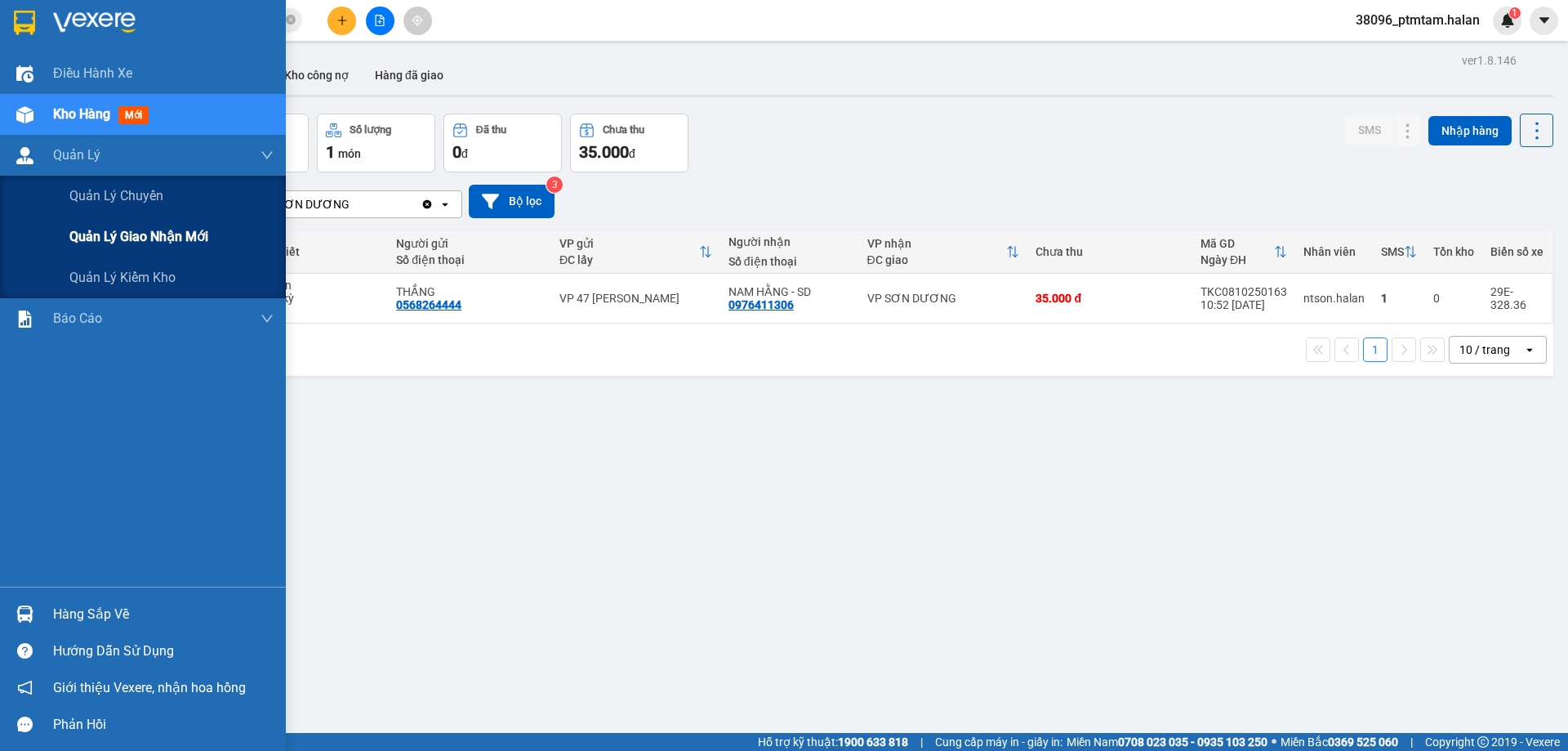
click at [178, 247] on span "Quản lý giao nhận mới" at bounding box center [139, 236] width 139 height 21
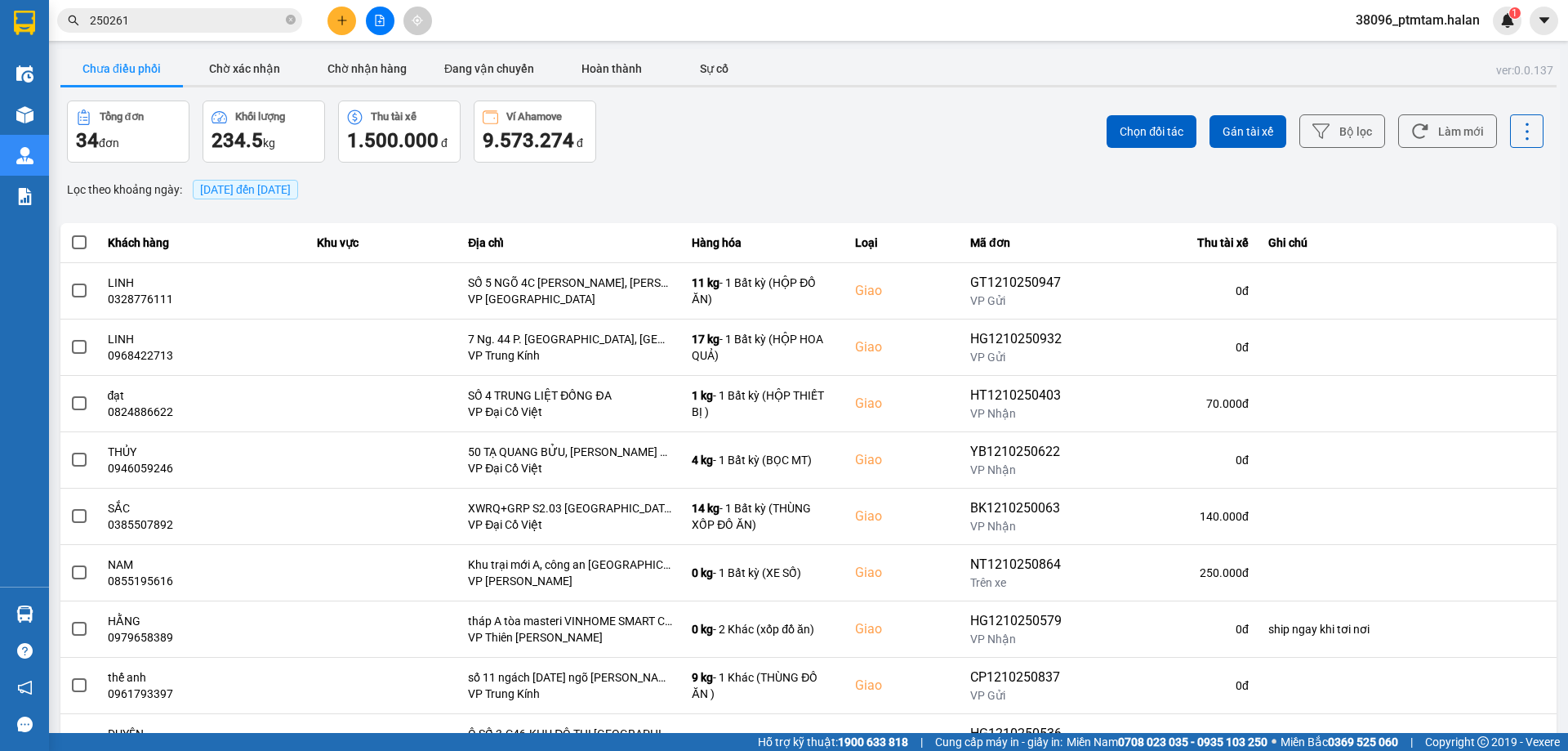
click at [836, 157] on div "Chọn đối tác Gán tài xế Bộ lọc Làm mới" at bounding box center [1174, 131] width 738 height 62
click at [1427, 151] on div "Chọn đối tác Gán tài xế Bộ lọc Làm mới" at bounding box center [1174, 131] width 738 height 62
